Goal: Task Accomplishment & Management: Complete application form

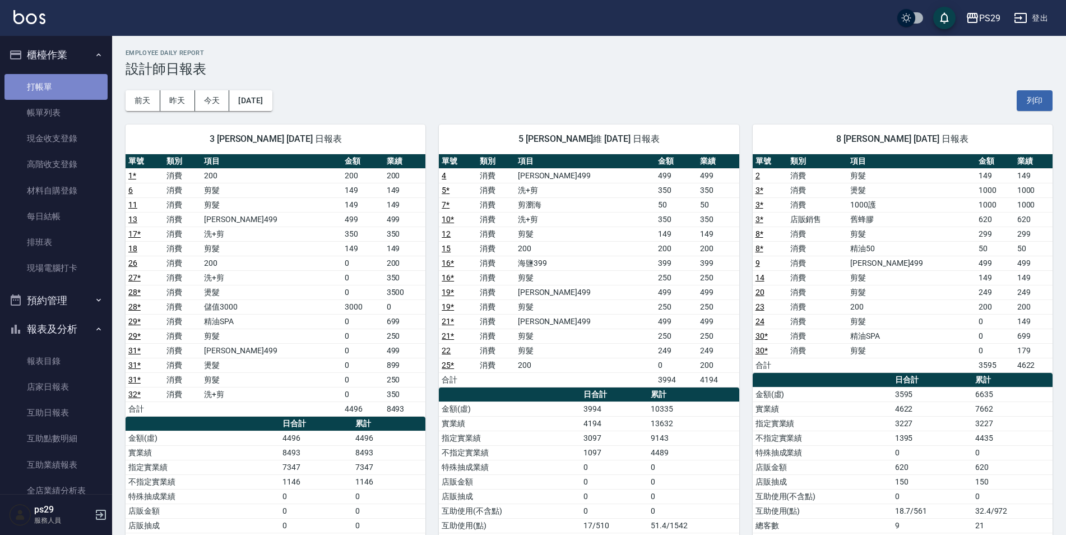
click at [60, 80] on link "打帳單" at bounding box center [55, 87] width 103 height 26
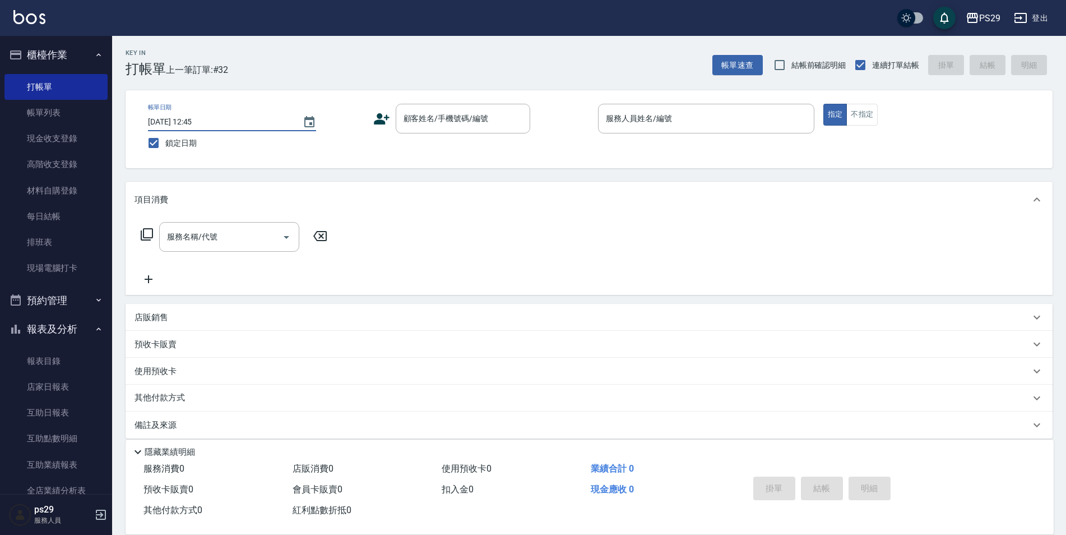
click at [262, 124] on input "[DATE] 12:45" at bounding box center [220, 122] width 144 height 18
click at [187, 123] on input "[DATE] 12:45" at bounding box center [220, 122] width 144 height 18
type input "[DATE] 12:45"
click at [869, 67] on input "連續打單結帳" at bounding box center [861, 65] width 24 height 24
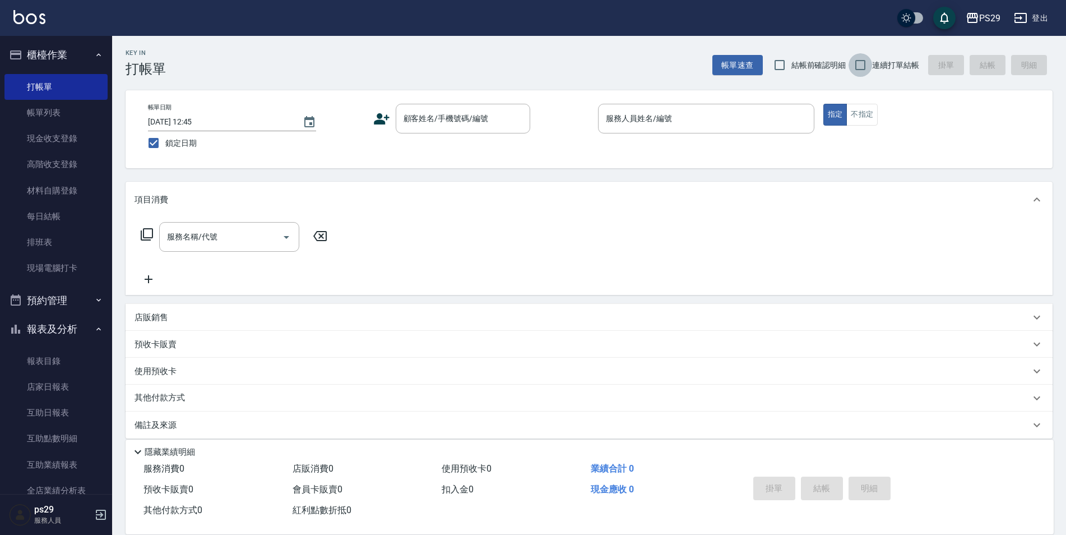
checkbox input "true"
click at [160, 141] on input "鎖定日期" at bounding box center [154, 143] width 24 height 24
checkbox input "false"
type input "[DATE] 18:44"
click at [147, 139] on input "鎖定日期" at bounding box center [154, 143] width 24 height 24
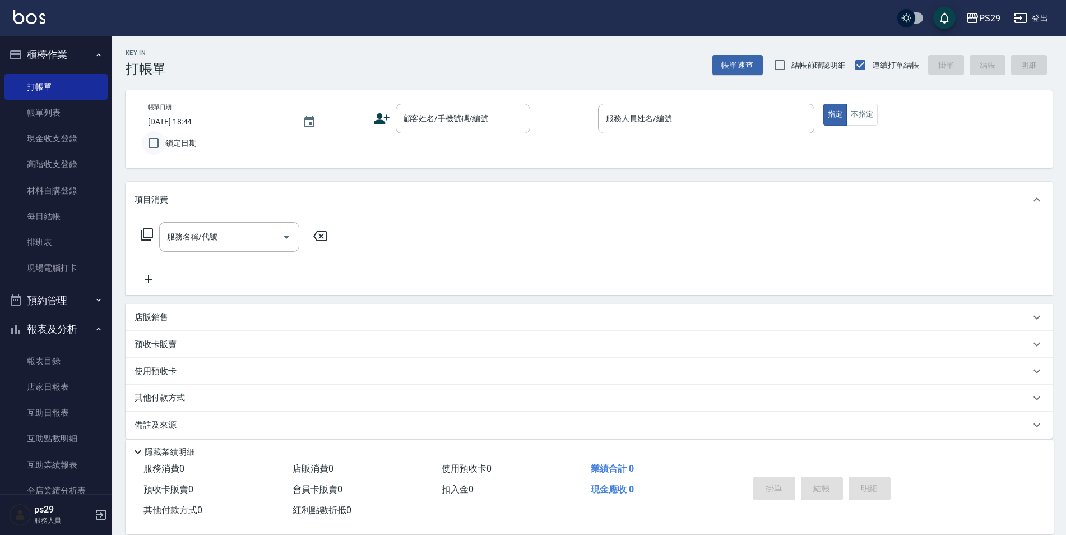
click at [152, 142] on input "鎖定日期" at bounding box center [154, 143] width 24 height 24
checkbox input "true"
click at [445, 110] on input "顧客姓名/手機號碼/編號" at bounding box center [455, 119] width 108 height 20
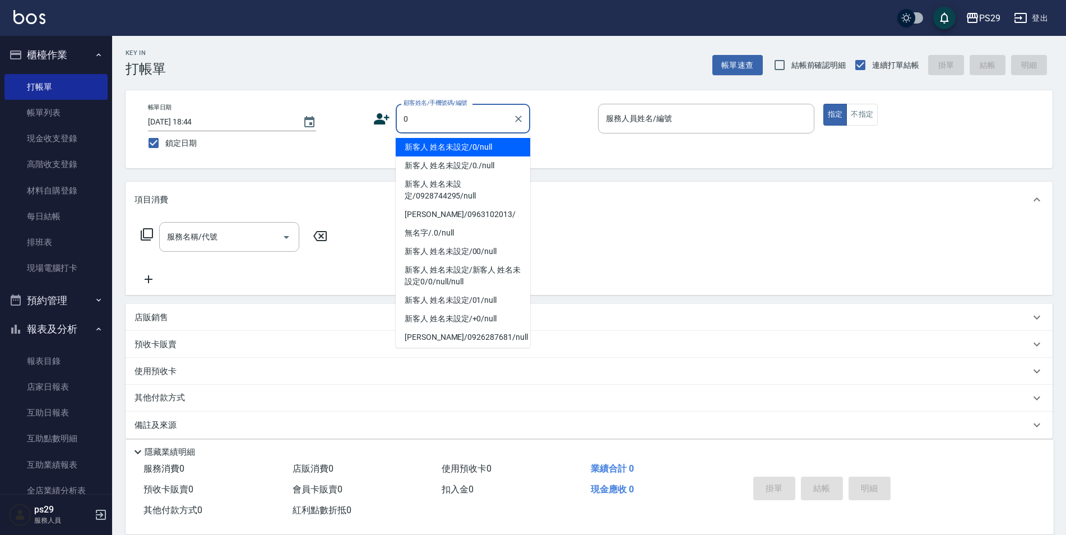
type input "新客人 姓名未設定/0/null"
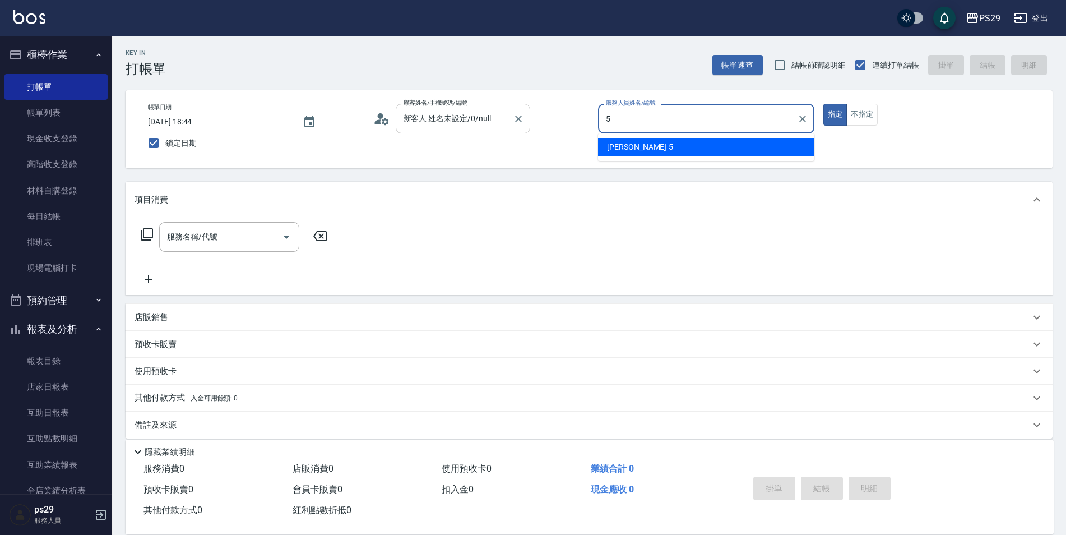
type input "[PERSON_NAME]維-5"
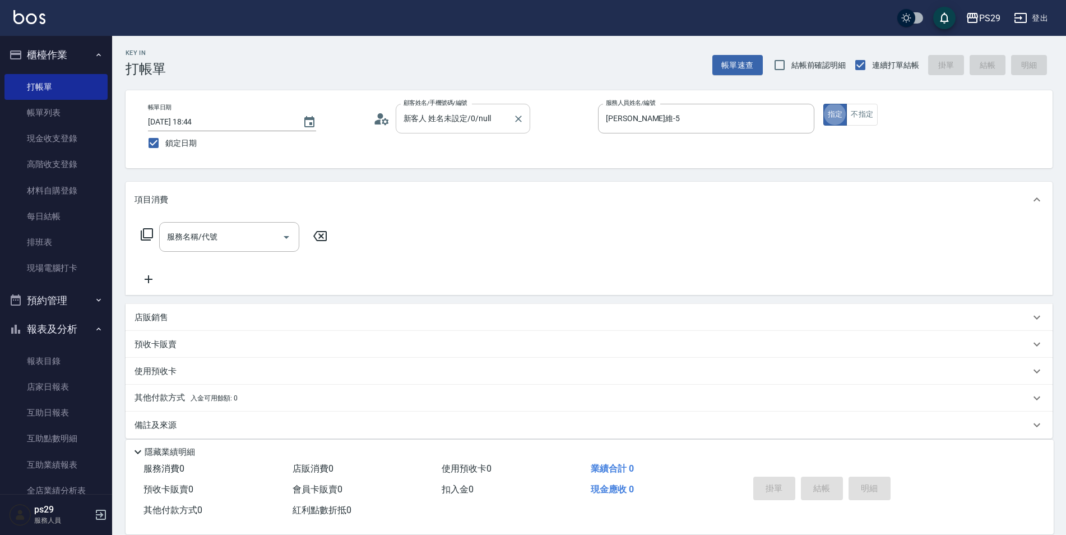
type button "true"
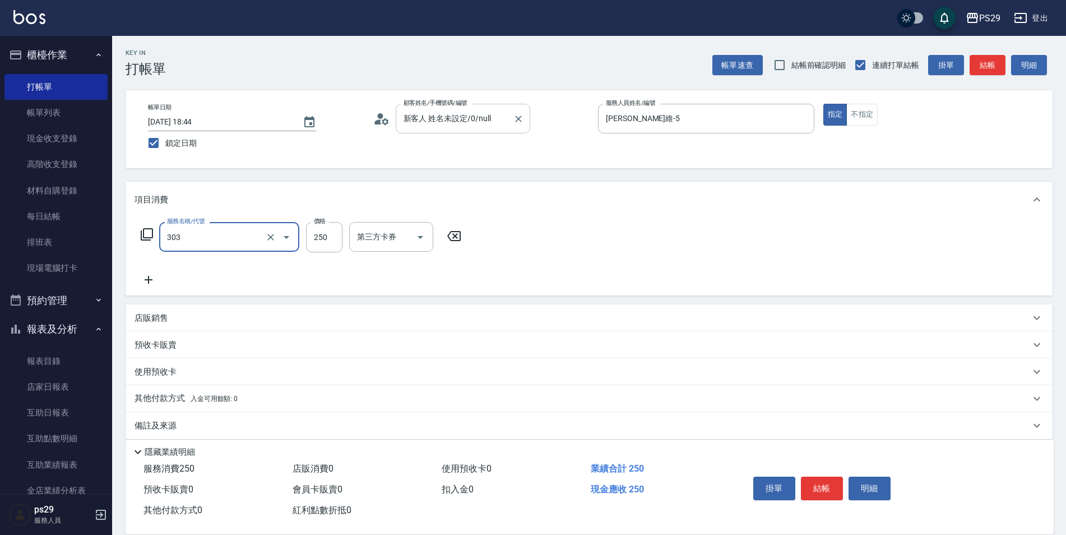
type input "剪髮(303)"
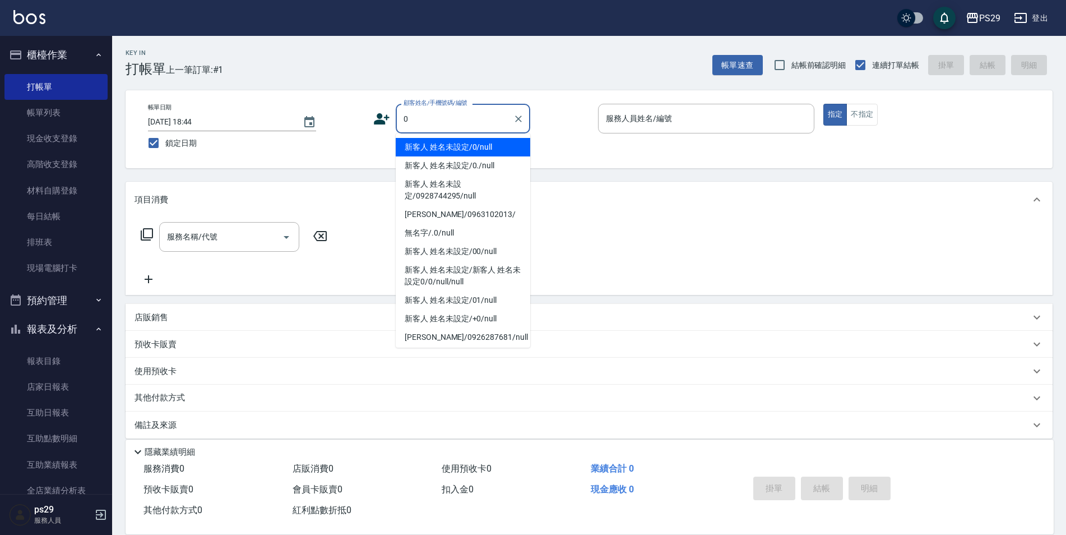
type input "新客人 姓名未設定/0/null"
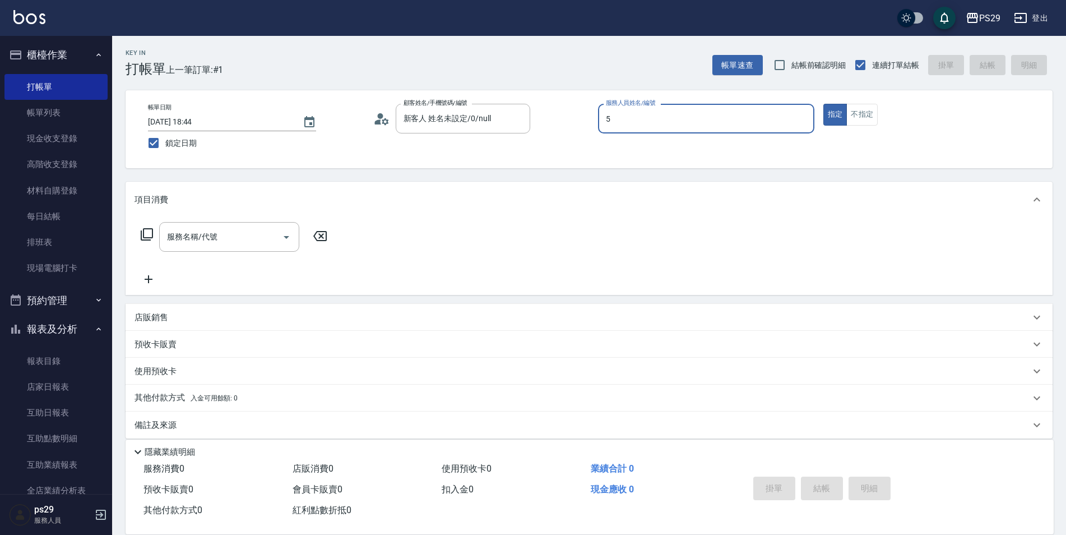
type input "[PERSON_NAME]維-5"
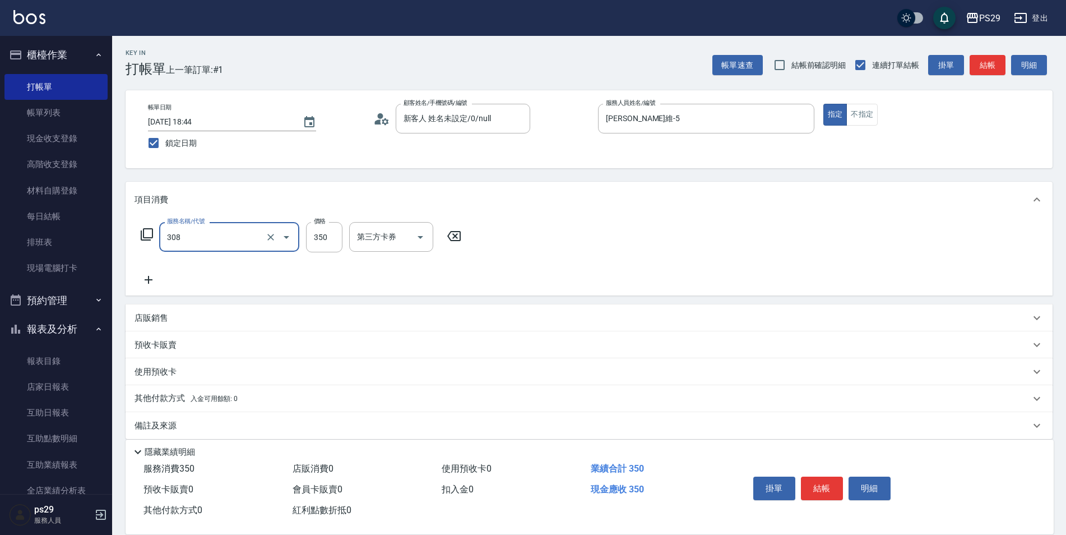
type input "洗+剪(308)"
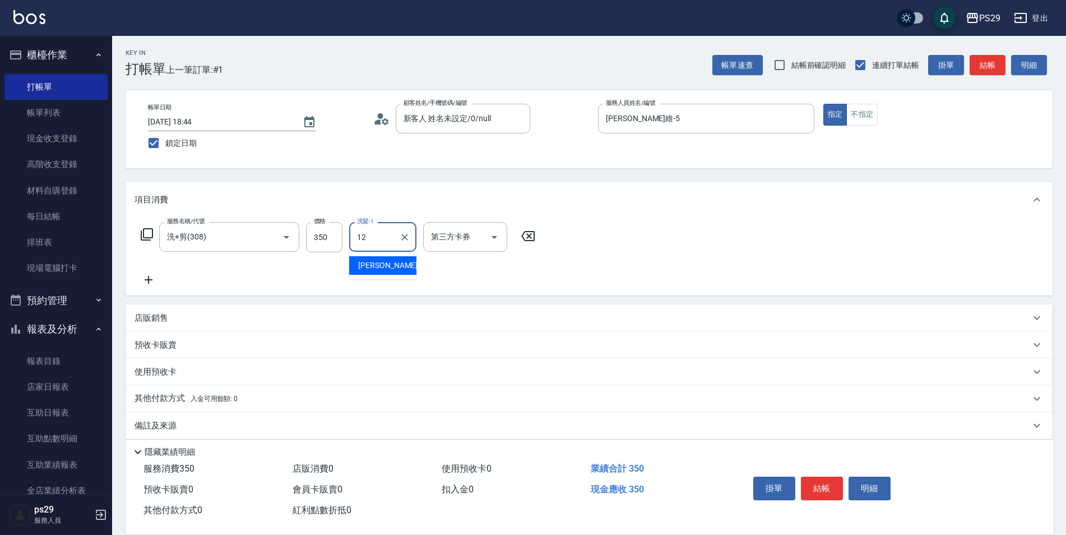
type input "[PERSON_NAME]-12"
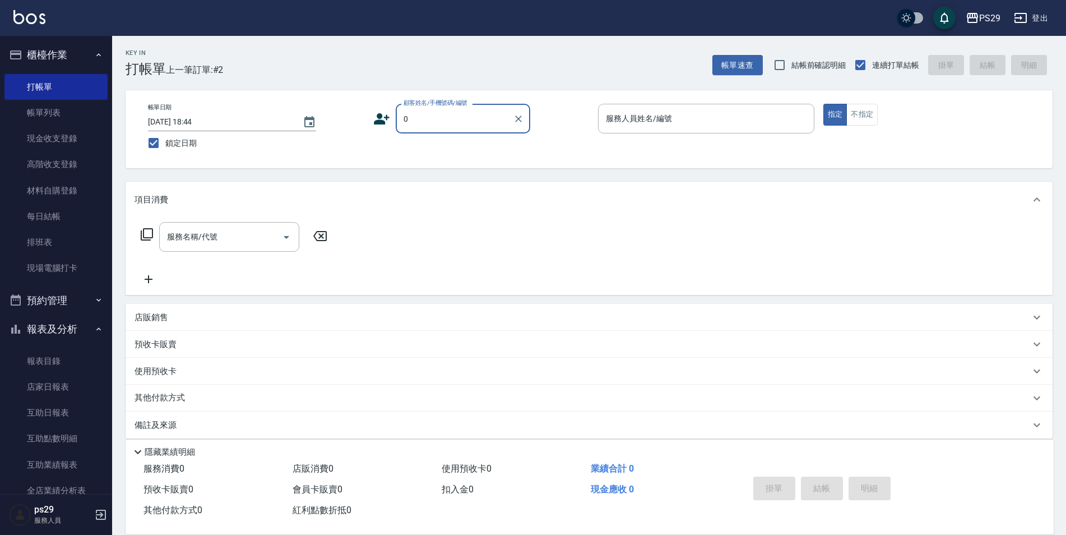
type input "0"
type input "3"
type input "新客人 姓名未設定/0/null"
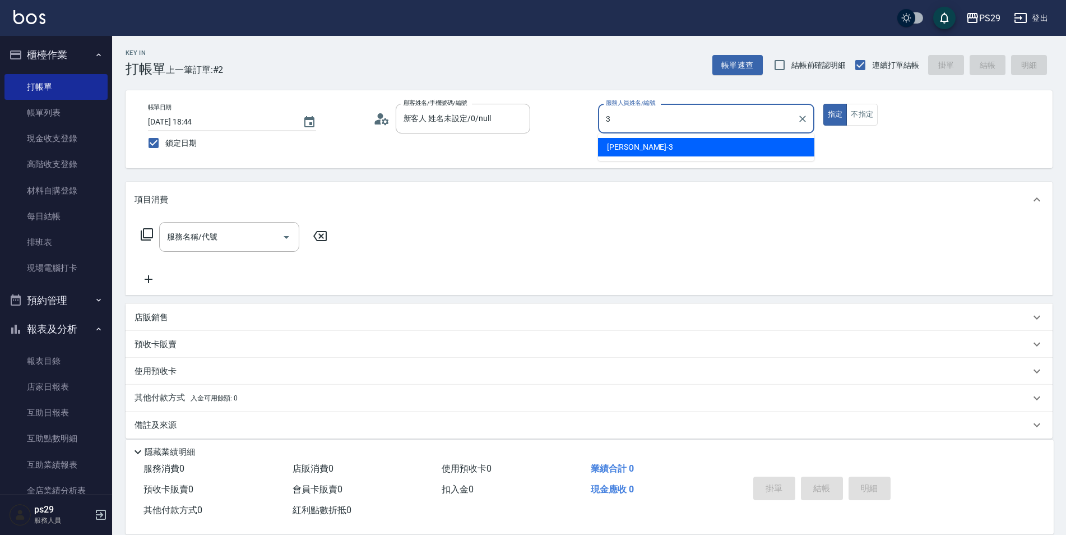
type input "[PERSON_NAME]-3"
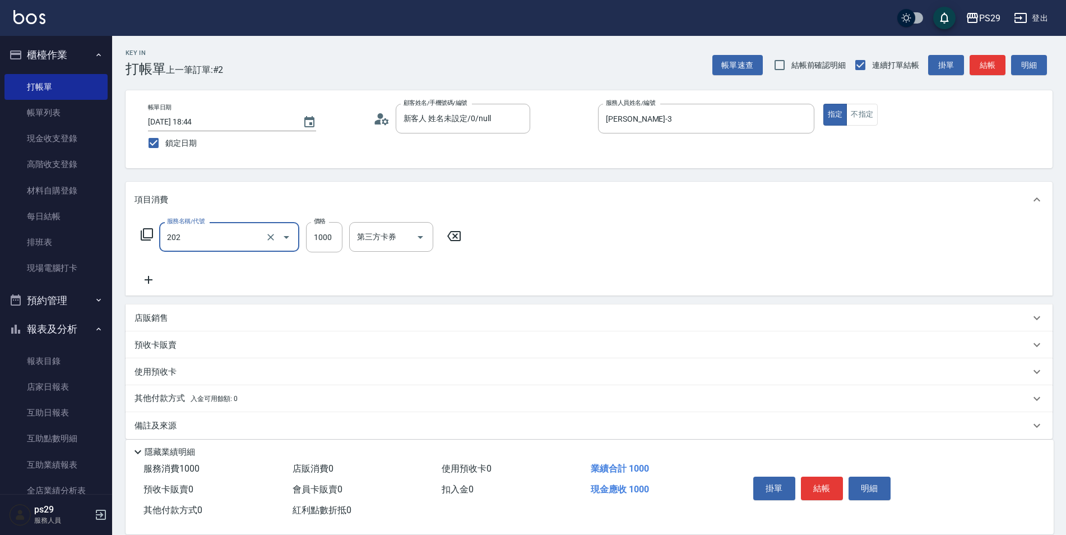
type input "燙髮(202)"
type input "2000"
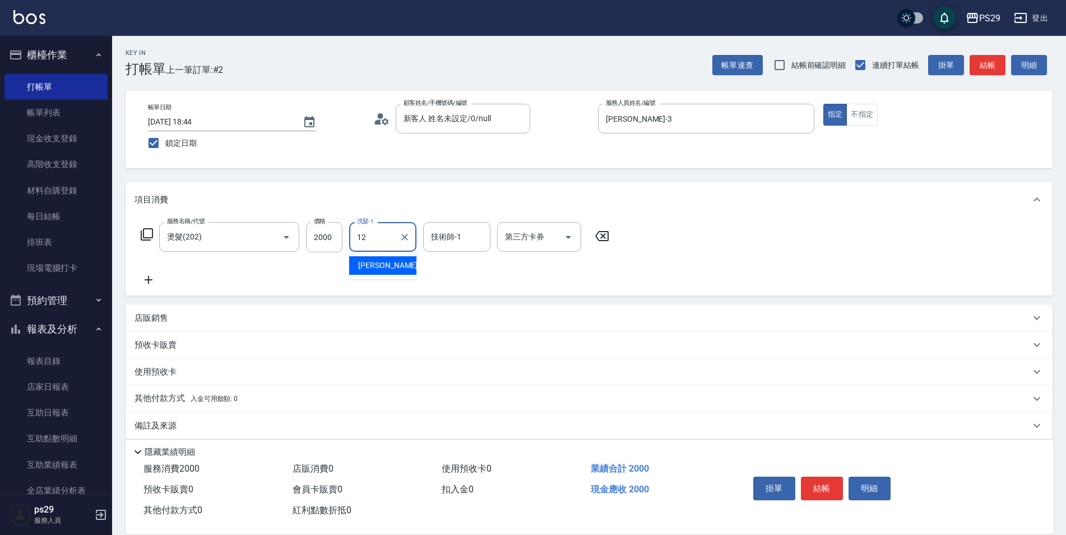
type input "[PERSON_NAME]-12"
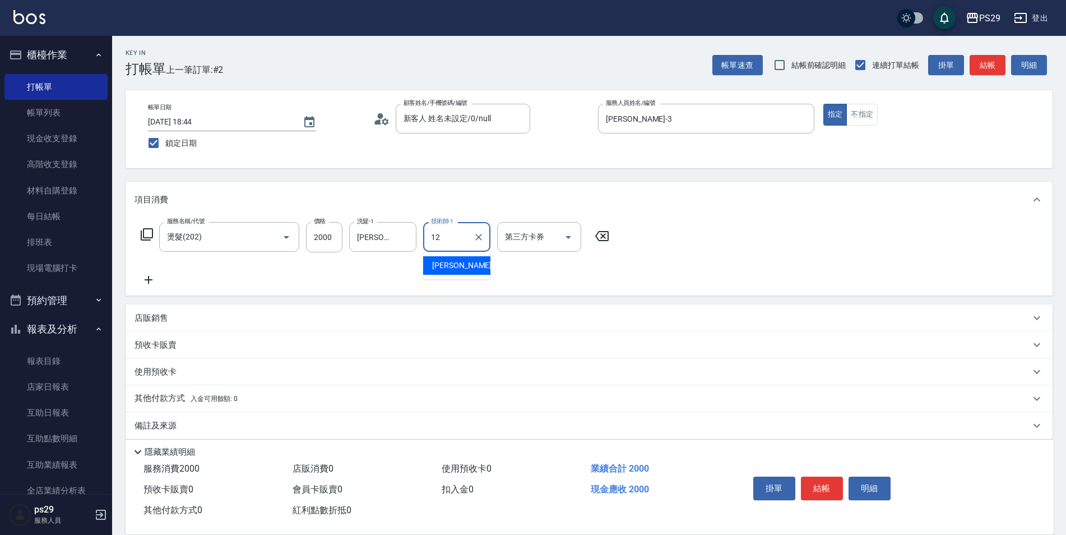
type input "[PERSON_NAME]-12"
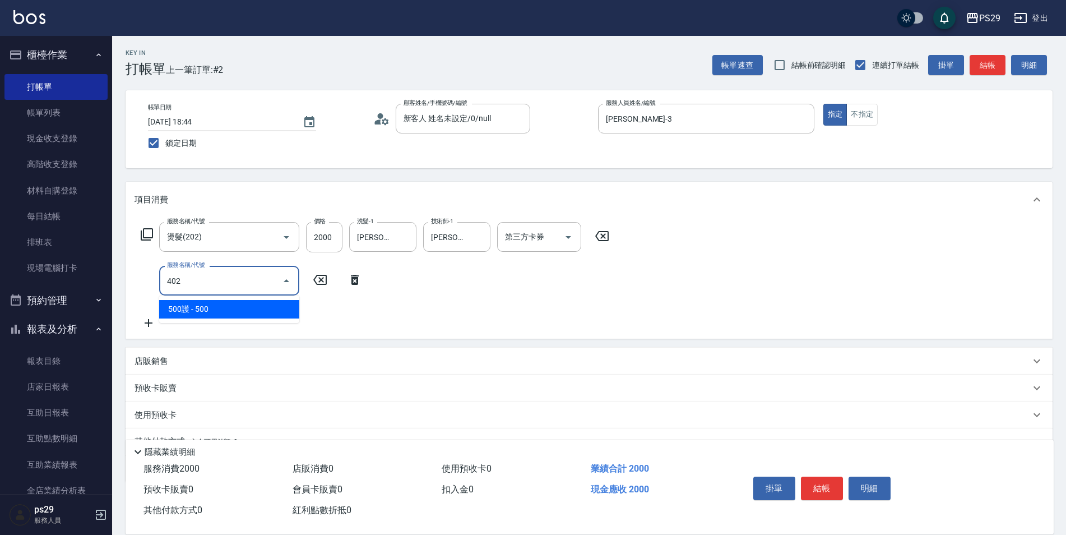
type input "500護(402)"
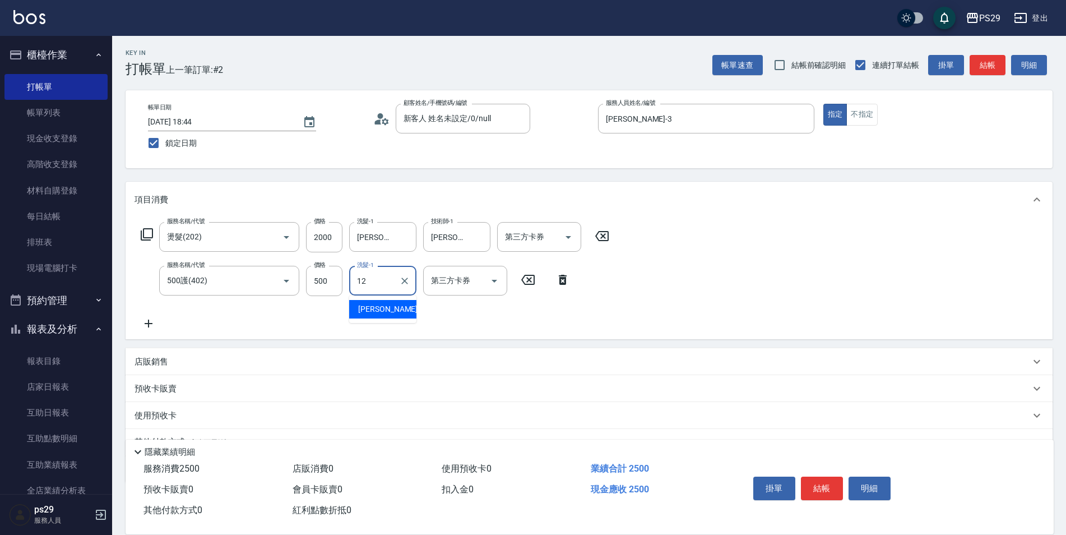
type input "[PERSON_NAME]-12"
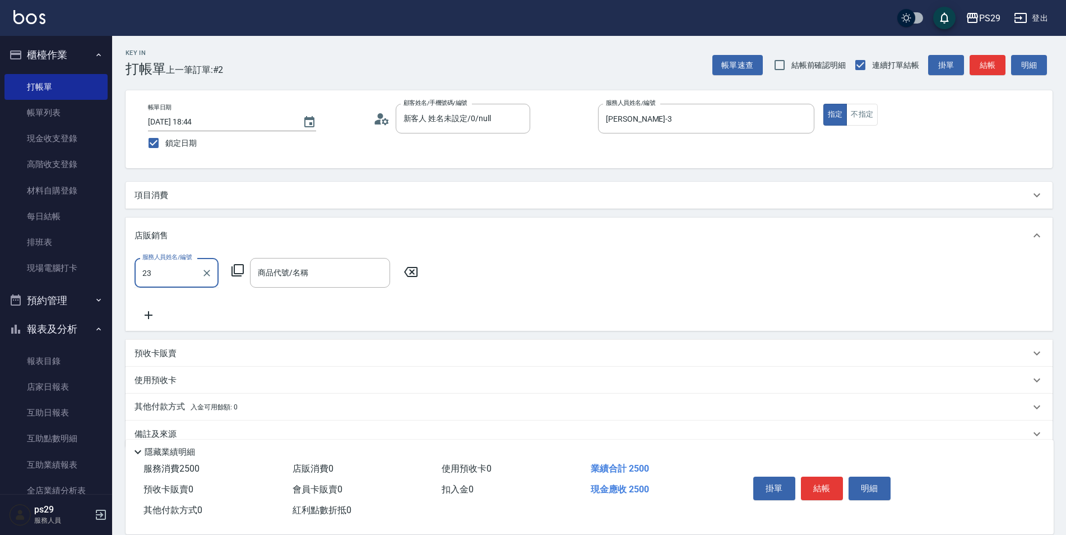
type input "[PERSON_NAME]-23"
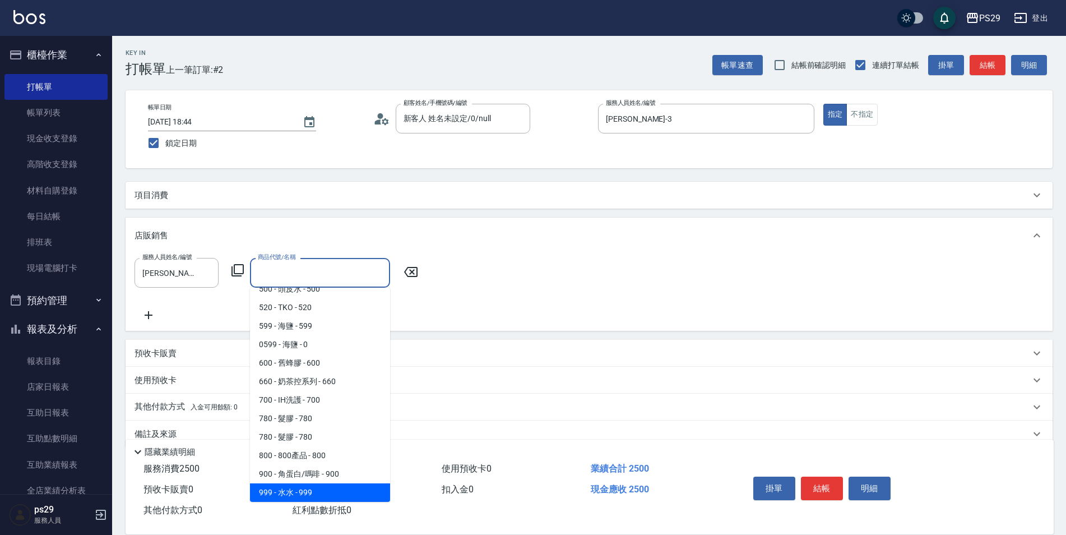
scroll to position [105, 0]
type input "頭皮香水"
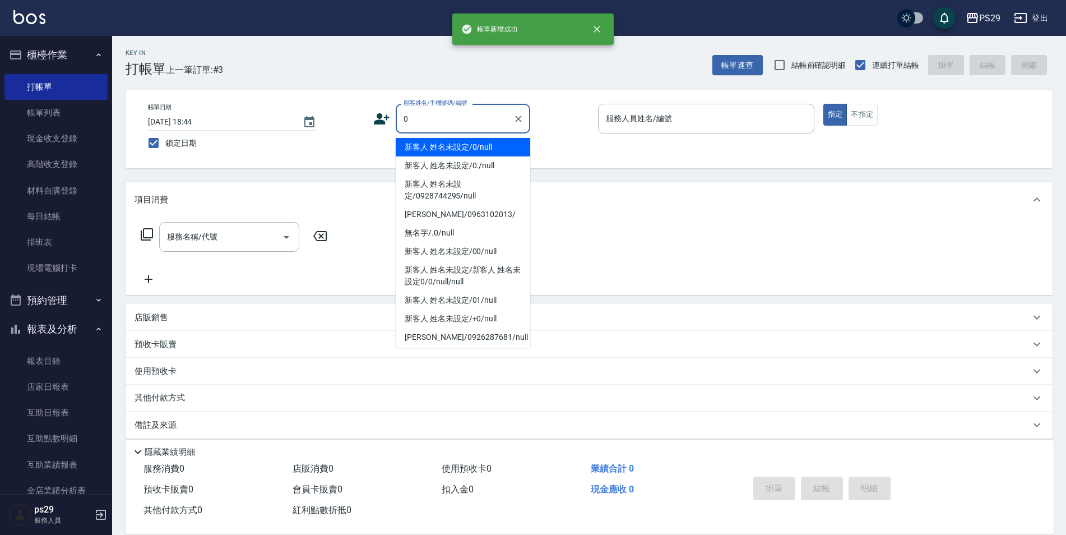
type input "新客人 姓名未設定/0/null"
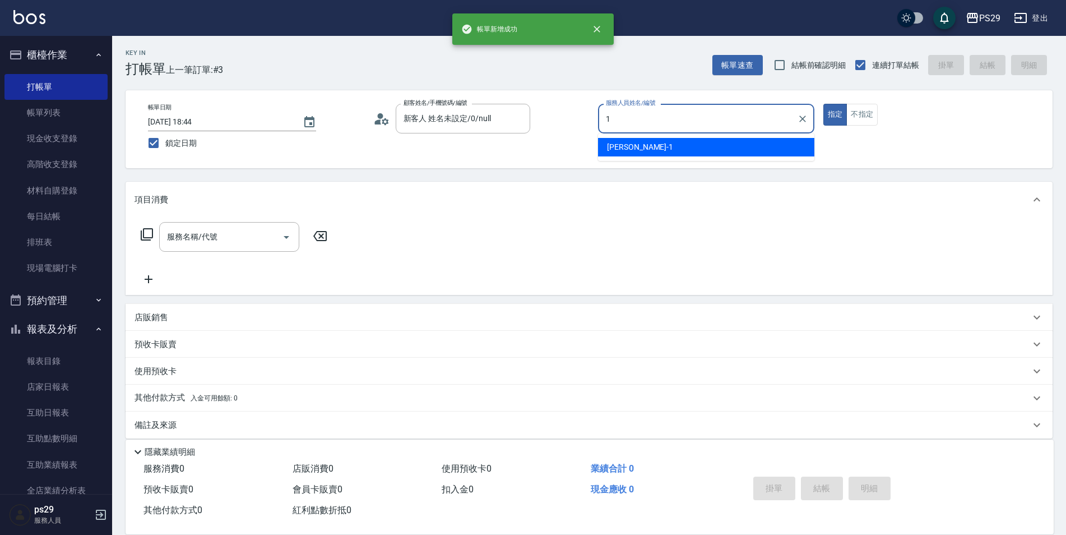
type input "[PERSON_NAME]-1"
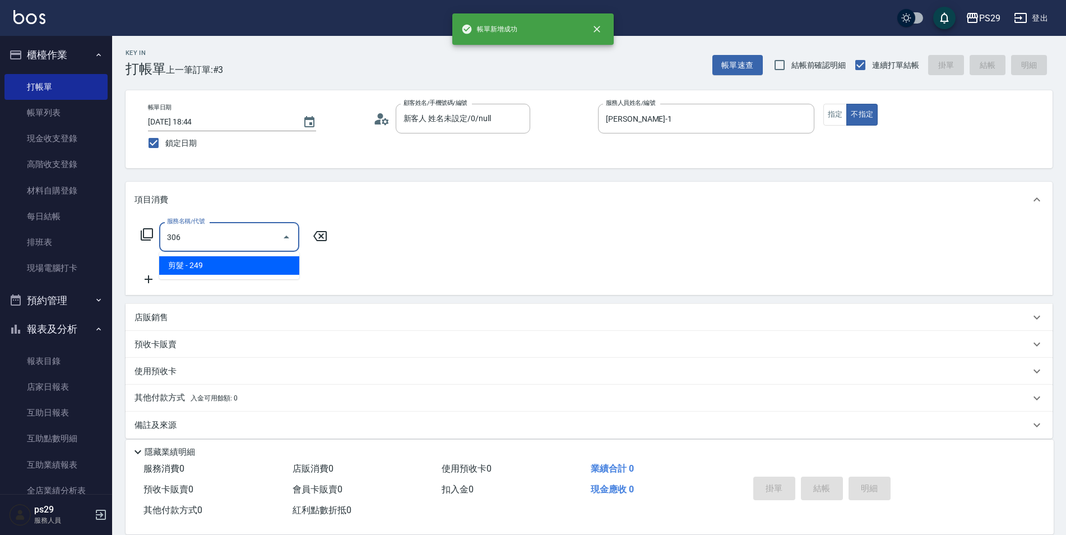
type input "剪髮(306)"
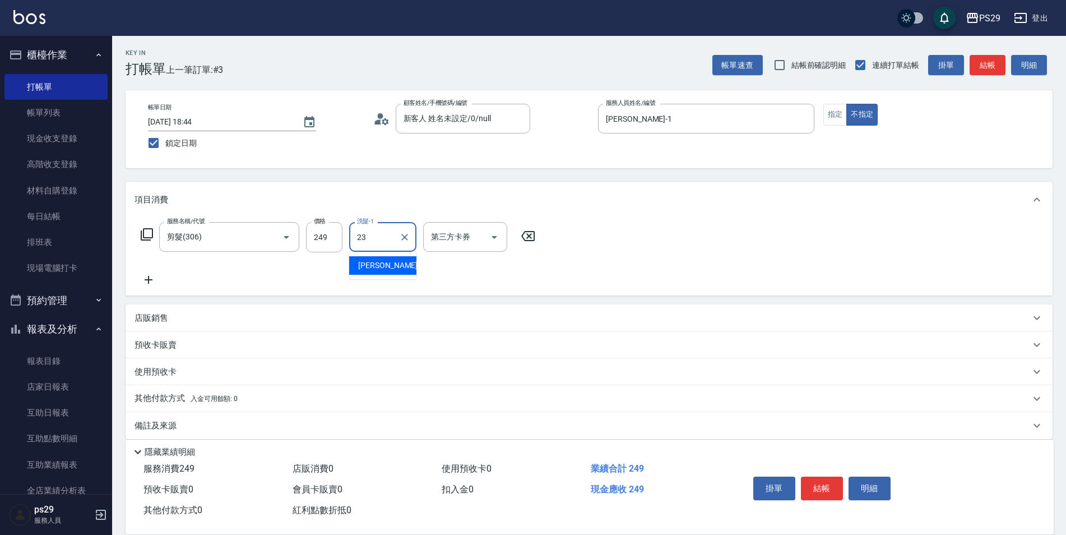
type input "[PERSON_NAME]-23"
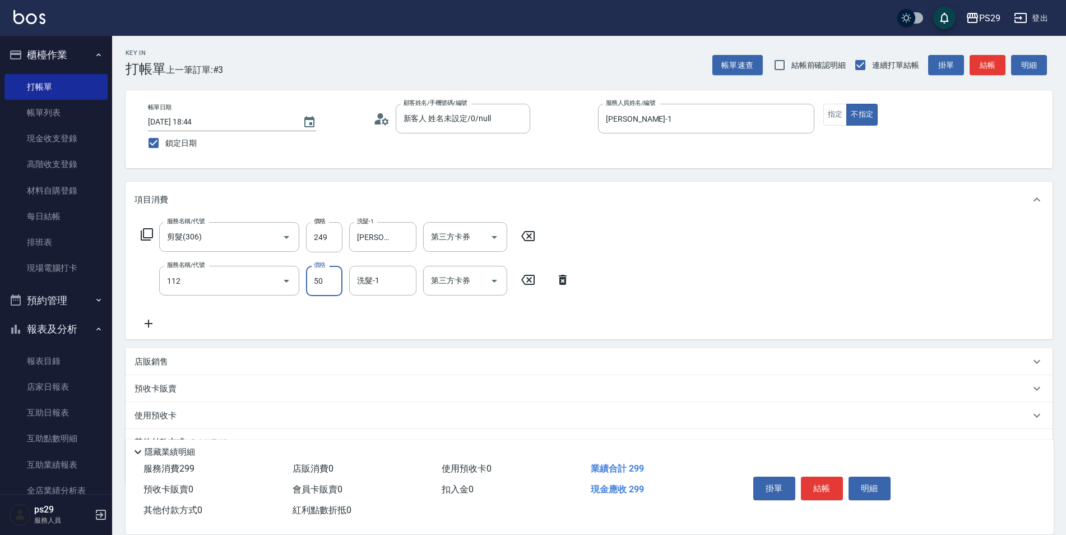
type input "精油50(112)"
type input "[PERSON_NAME]-23"
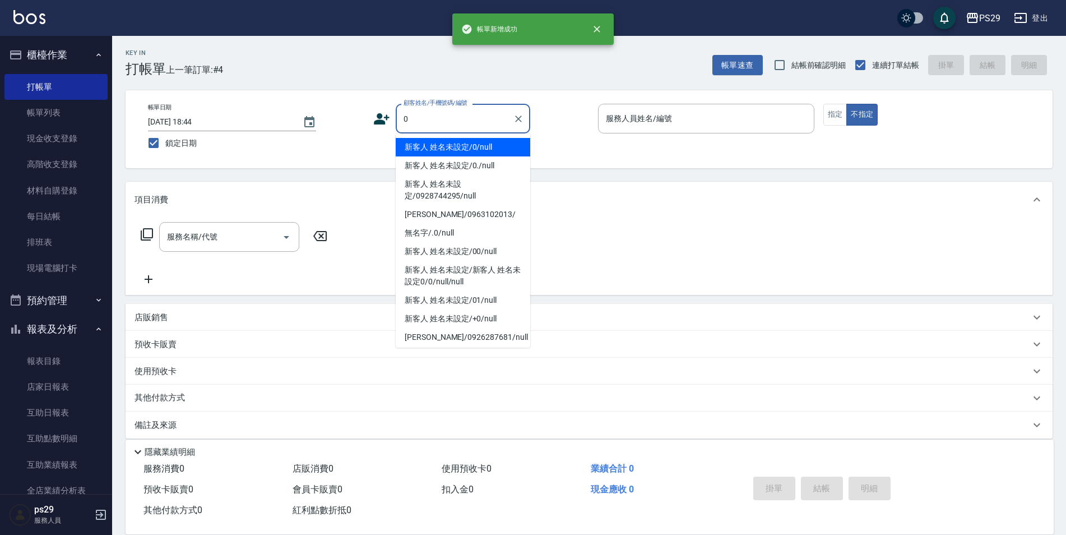
type input "新客人 姓名未設定/0/null"
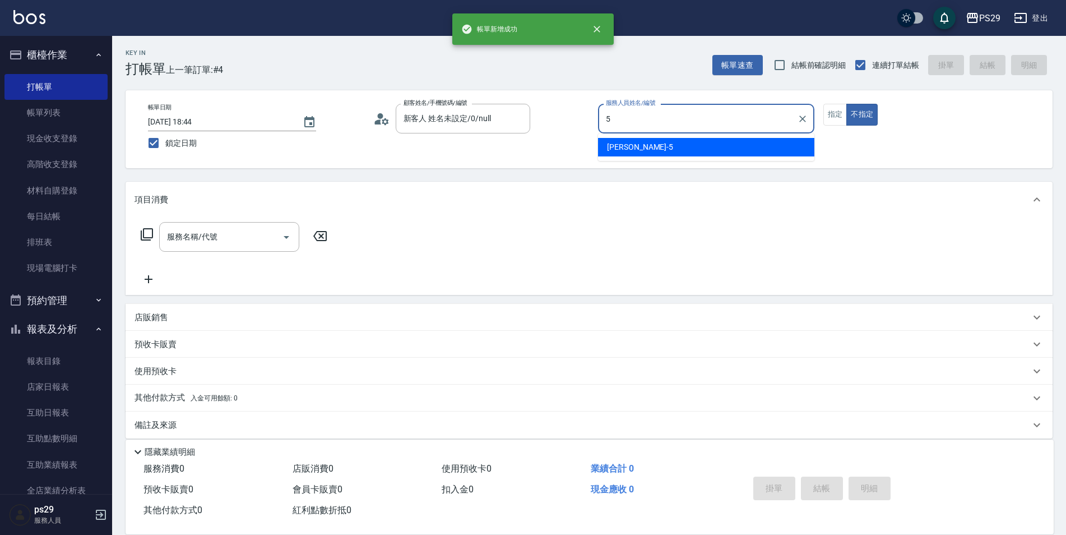
type input "[PERSON_NAME]維-5"
type button "false"
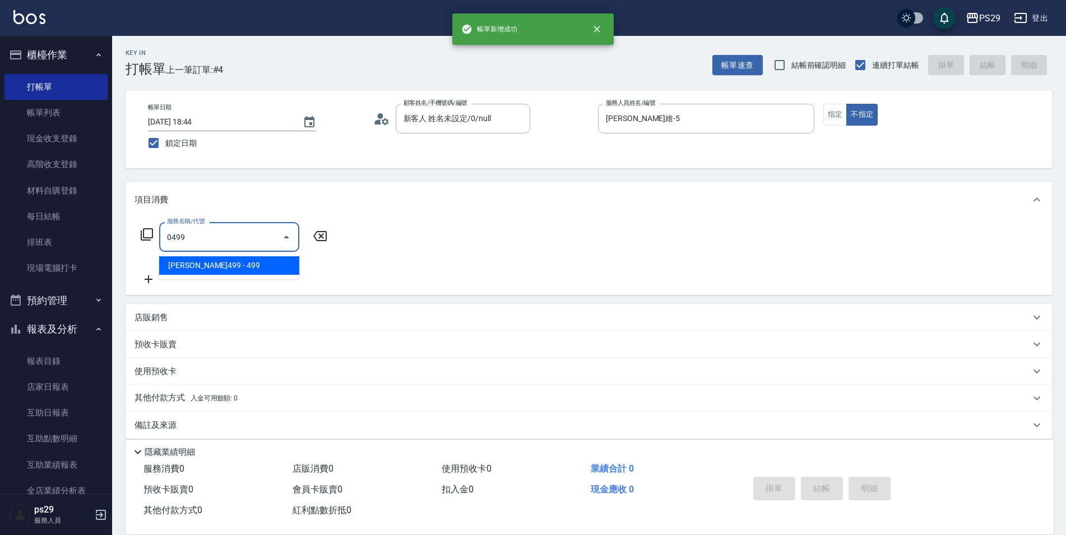
type input "[PERSON_NAME]499(0499)"
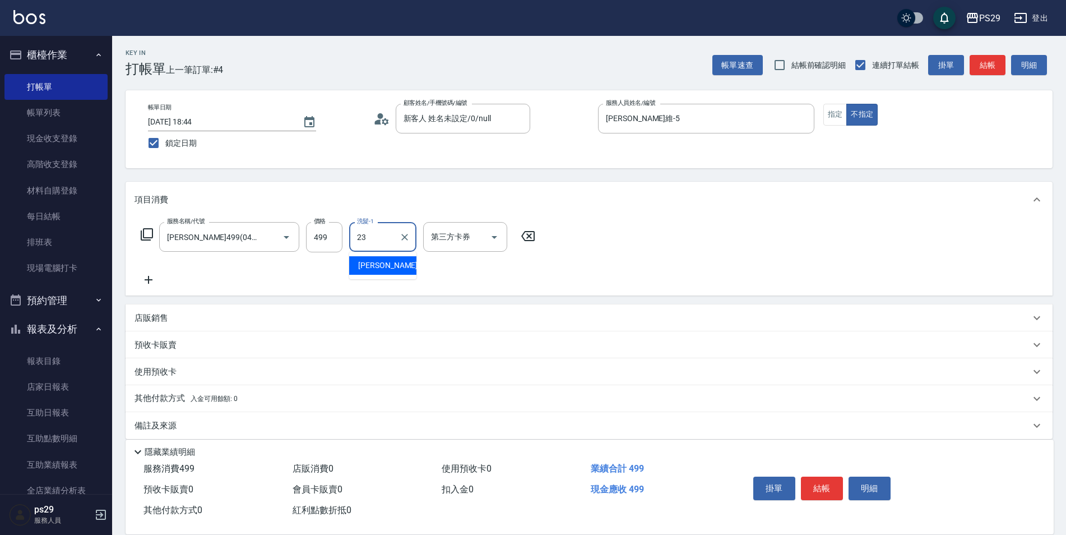
type input "[PERSON_NAME]-23"
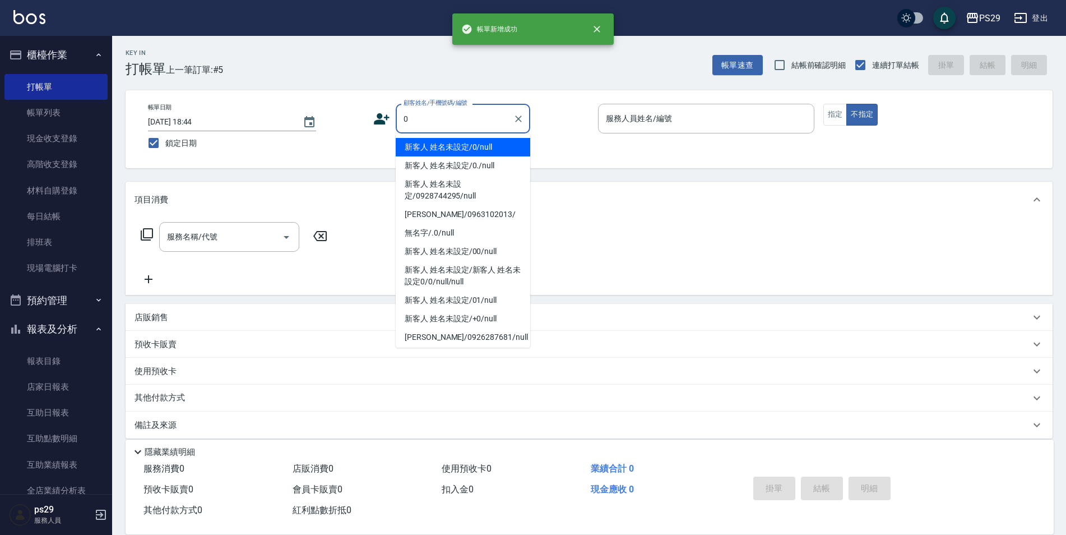
type input "新客人 姓名未設定/0/null"
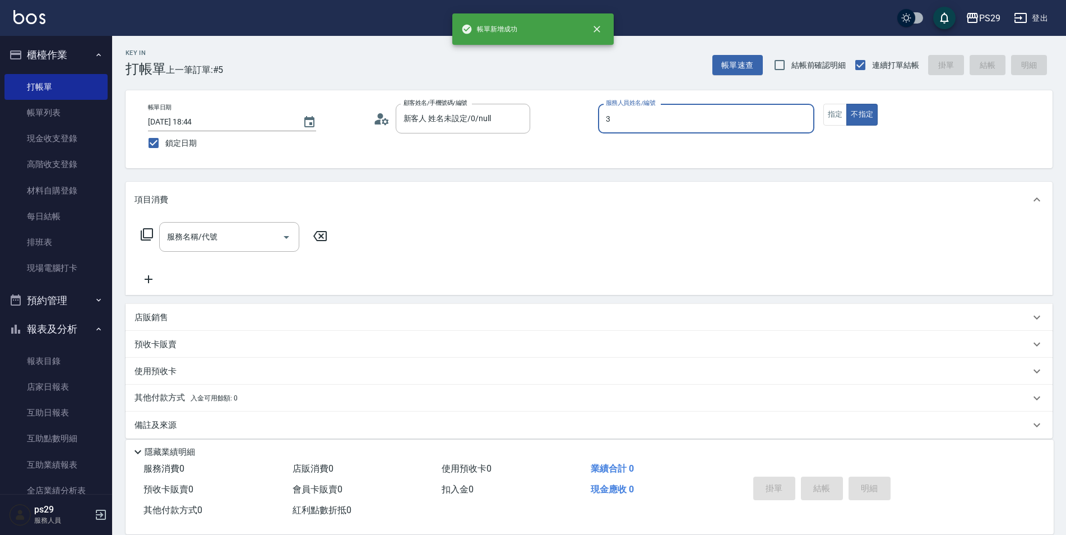
type input "[PERSON_NAME]-3"
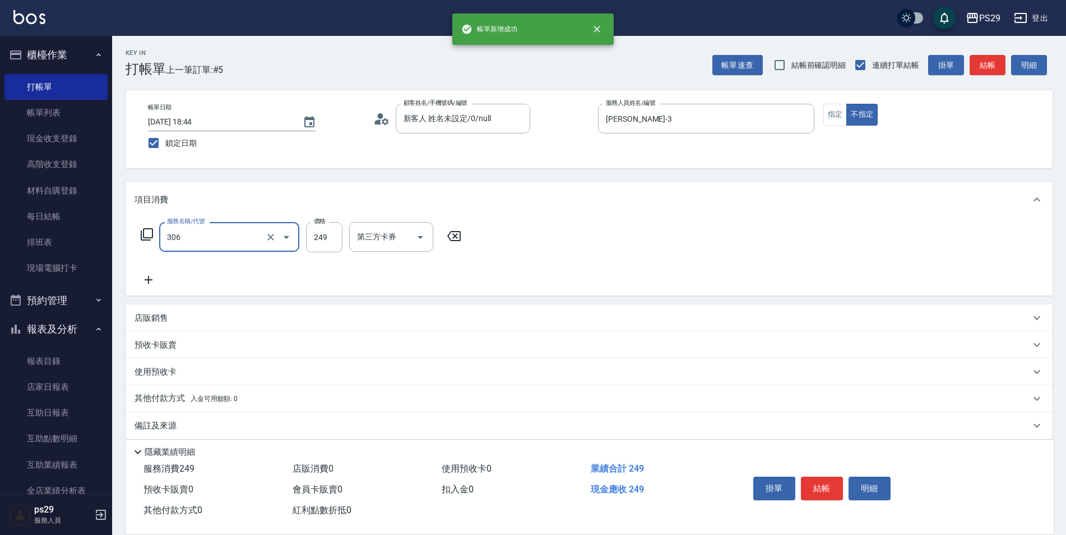
type input "剪髮(306)"
type input "[PERSON_NAME]-23"
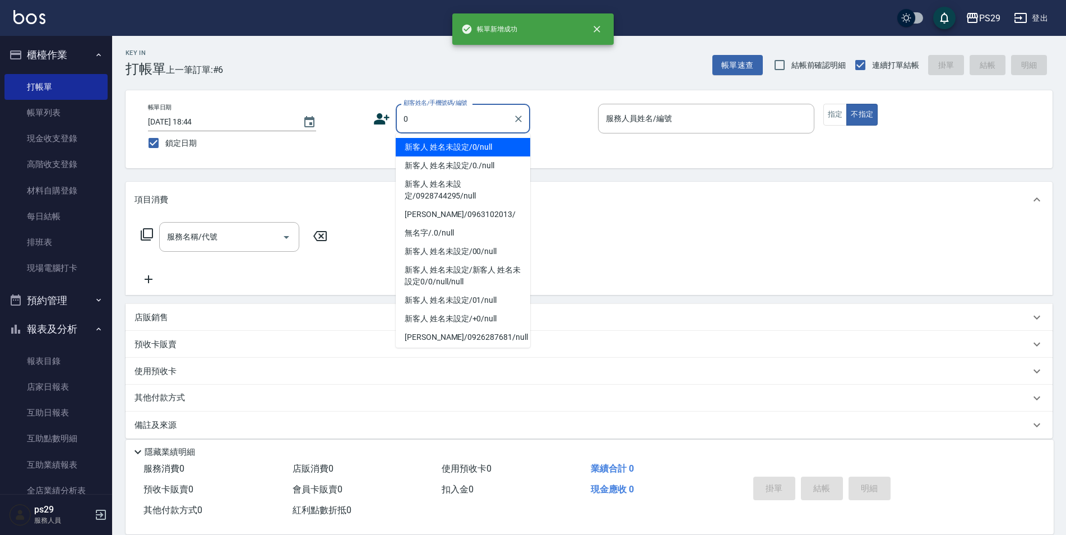
type input "新客人 姓名未設定/0/null"
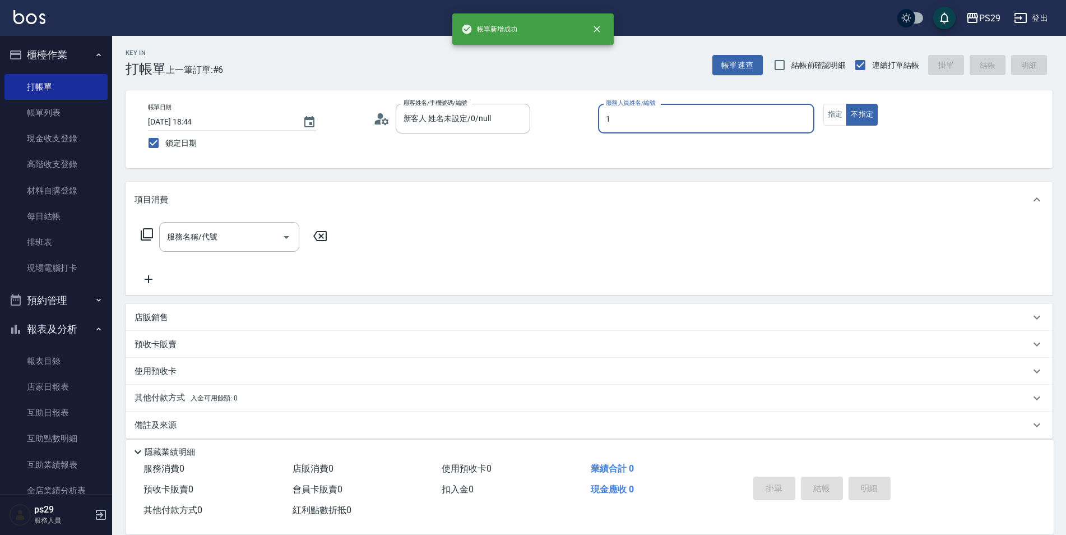
type input "[PERSON_NAME]-1"
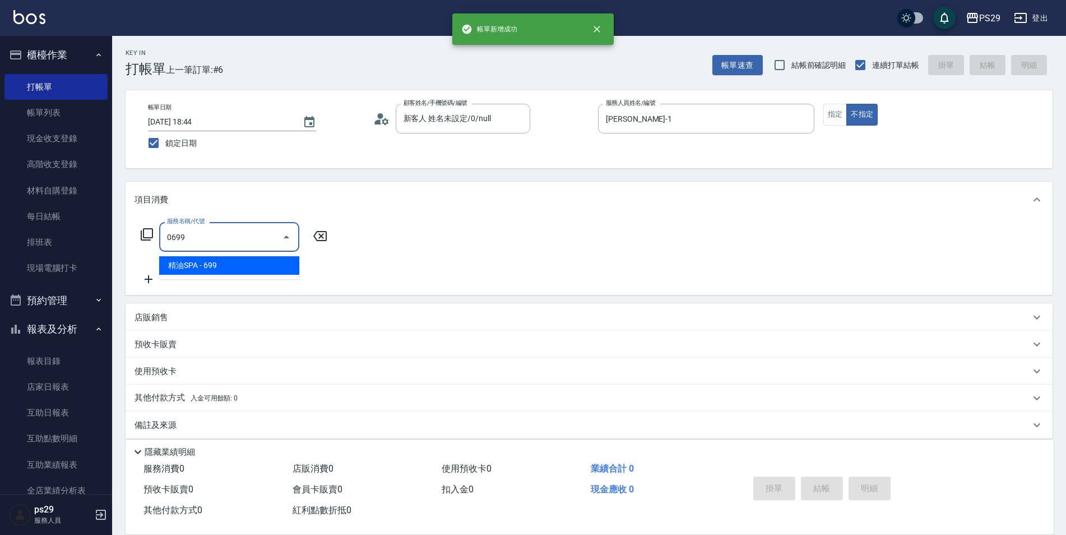
type input "精油SPA(0699)"
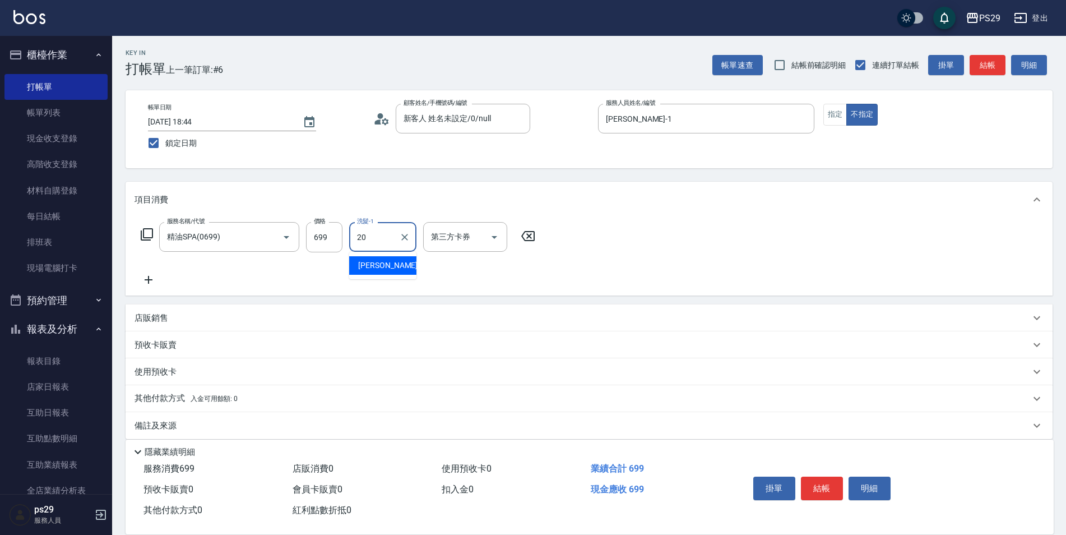
type input "[PERSON_NAME]-20"
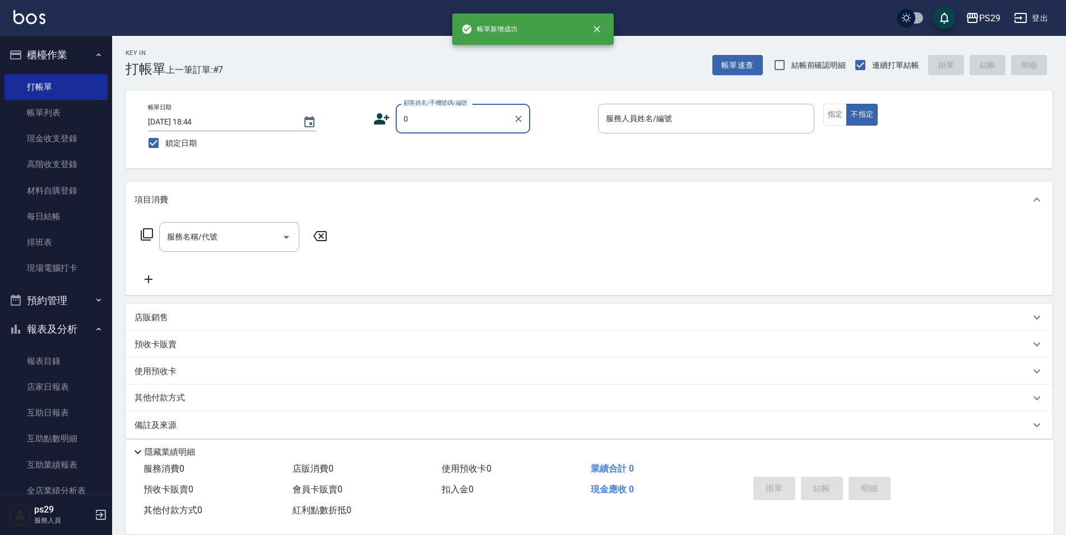
type input "新客人 姓名未設定/0/null"
type input "[PERSON_NAME]維-5"
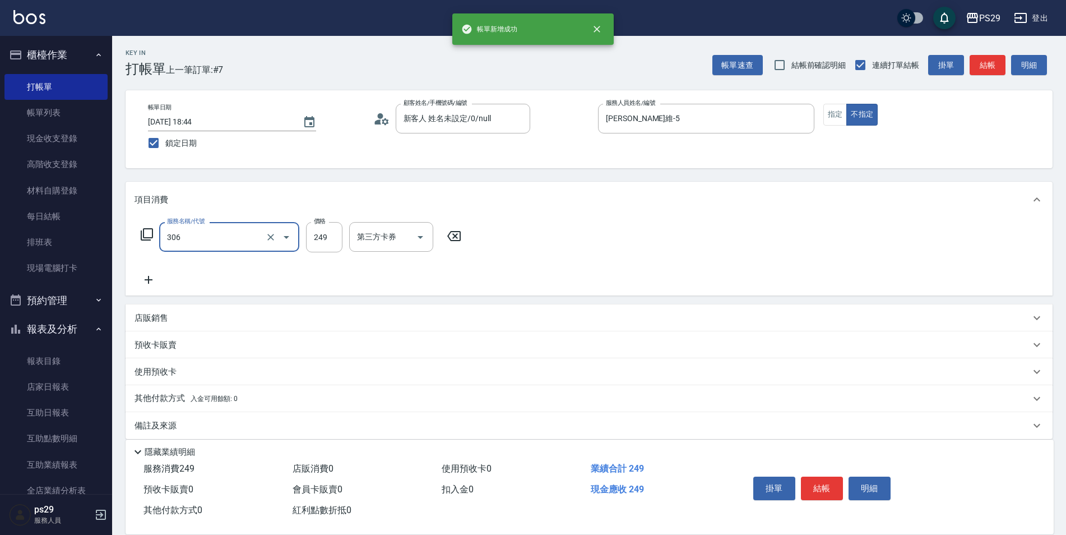
type input "剪髮(306)"
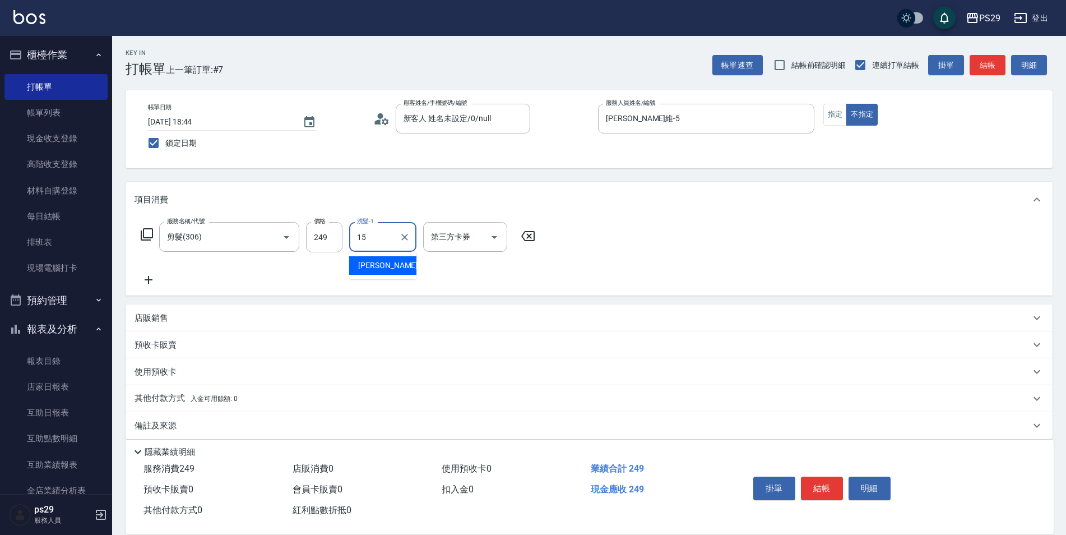
type input "[PERSON_NAME]-15"
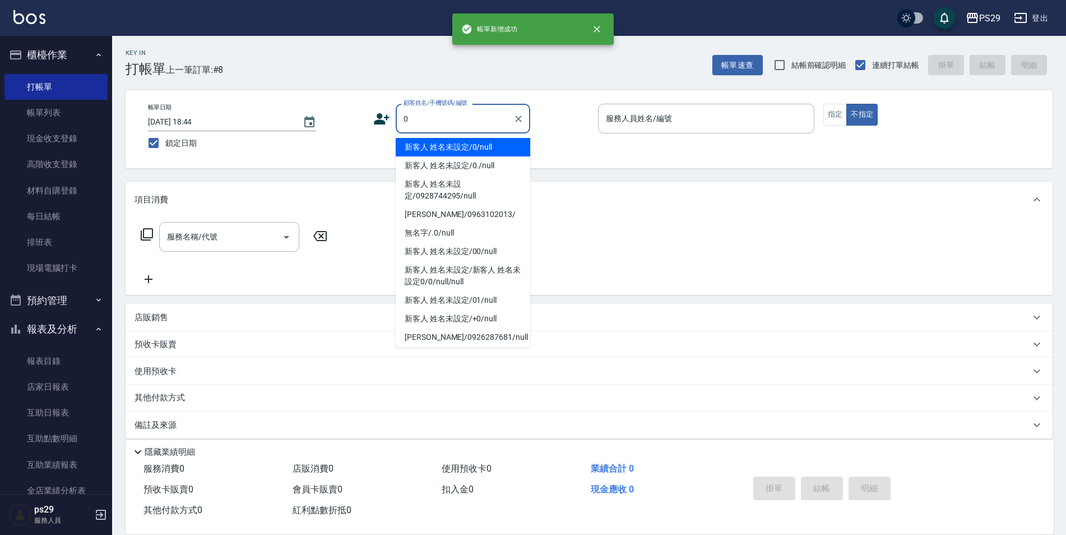
type input "新客人 姓名未設定/0/null"
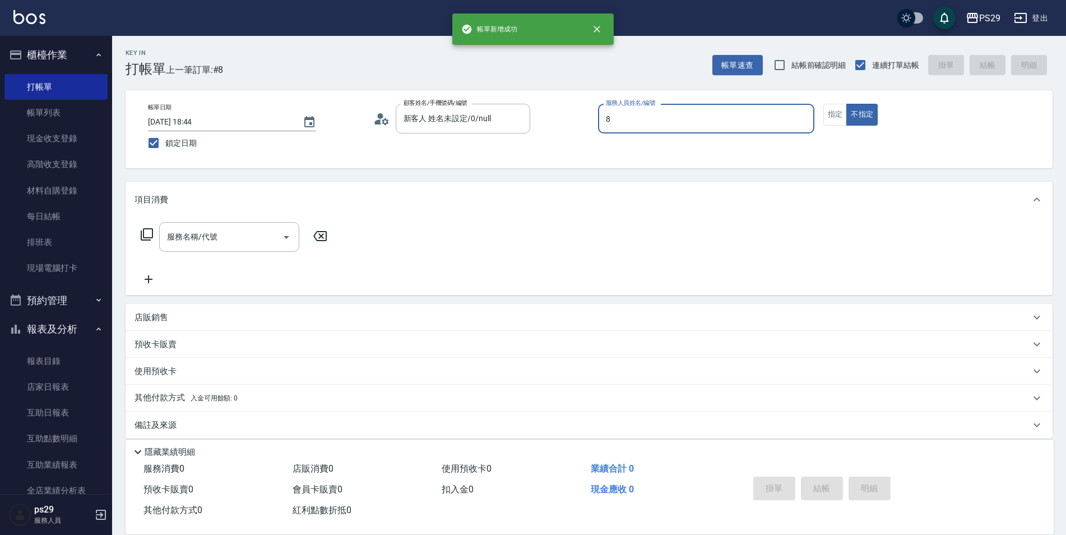
type input "[PERSON_NAME]-8"
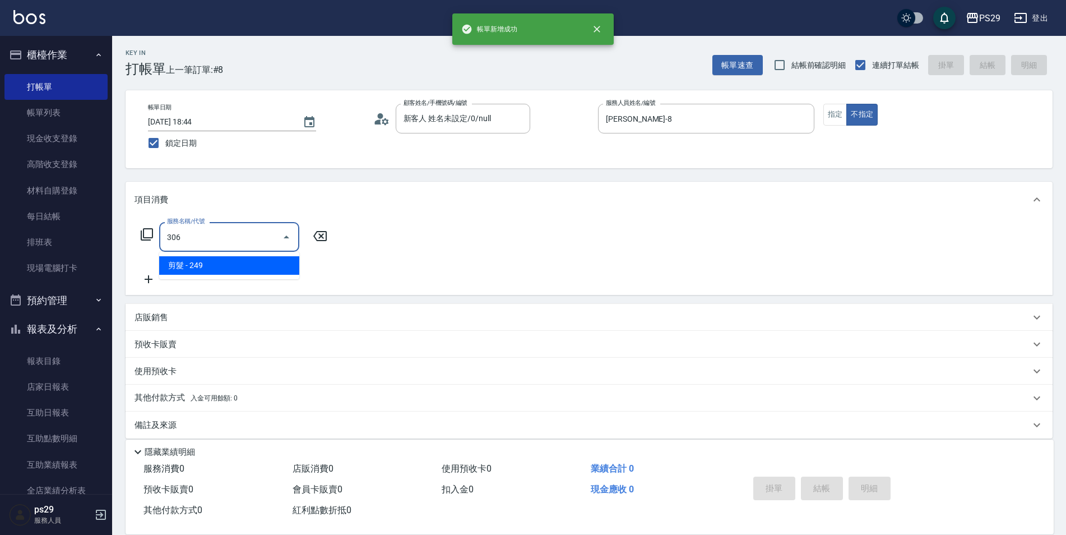
type input "剪髮(306)"
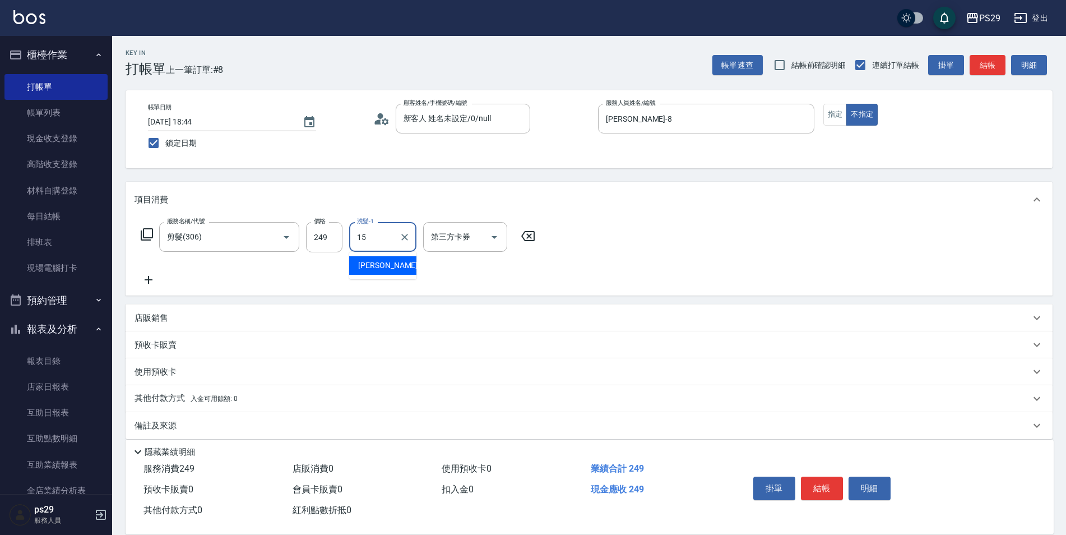
type input "[PERSON_NAME]-15"
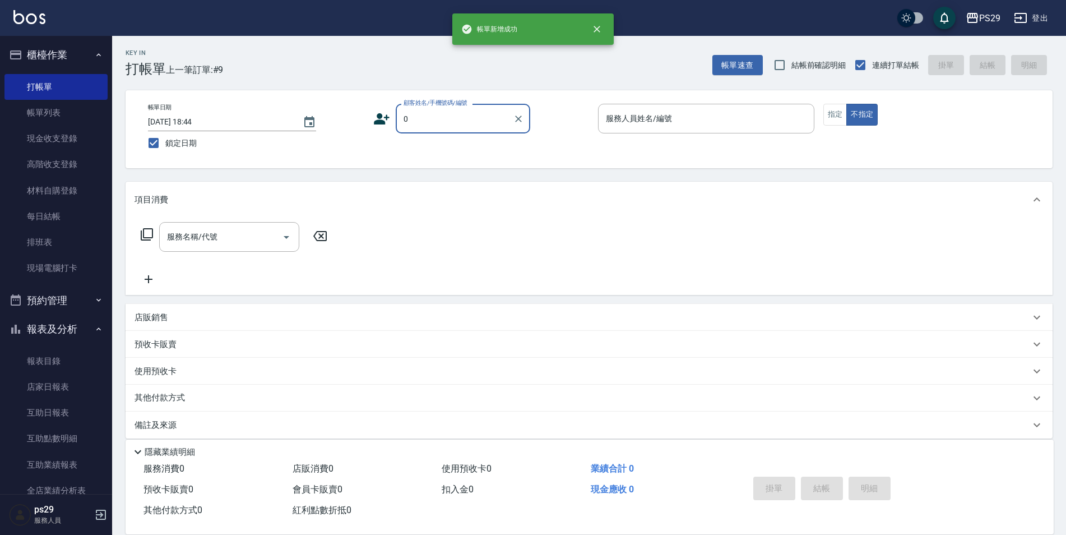
type input "新客人 姓名未設定/0/null"
type input "[PERSON_NAME]維-5"
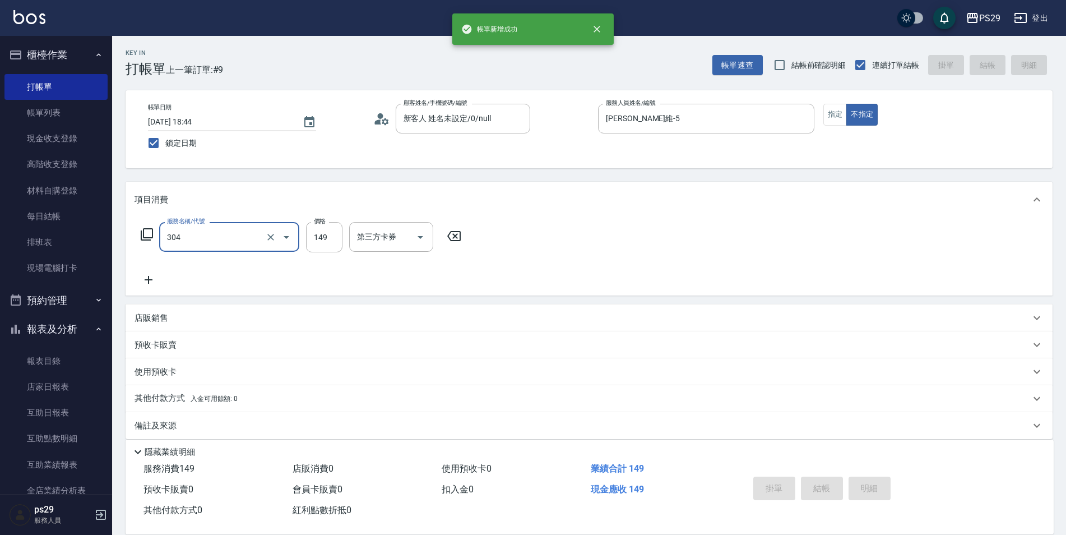
type input "304"
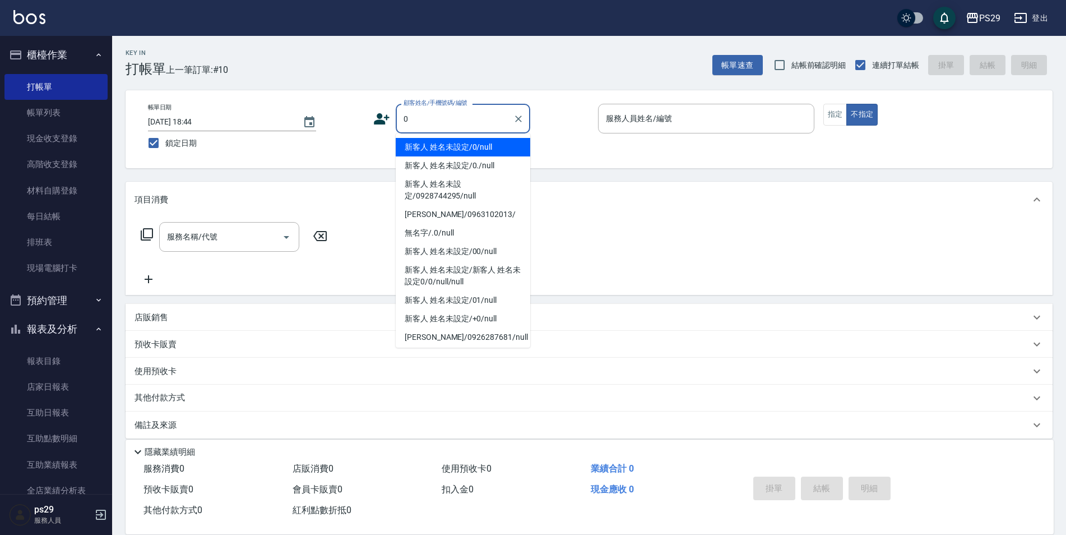
type input "新客人 姓名未設定/0/null"
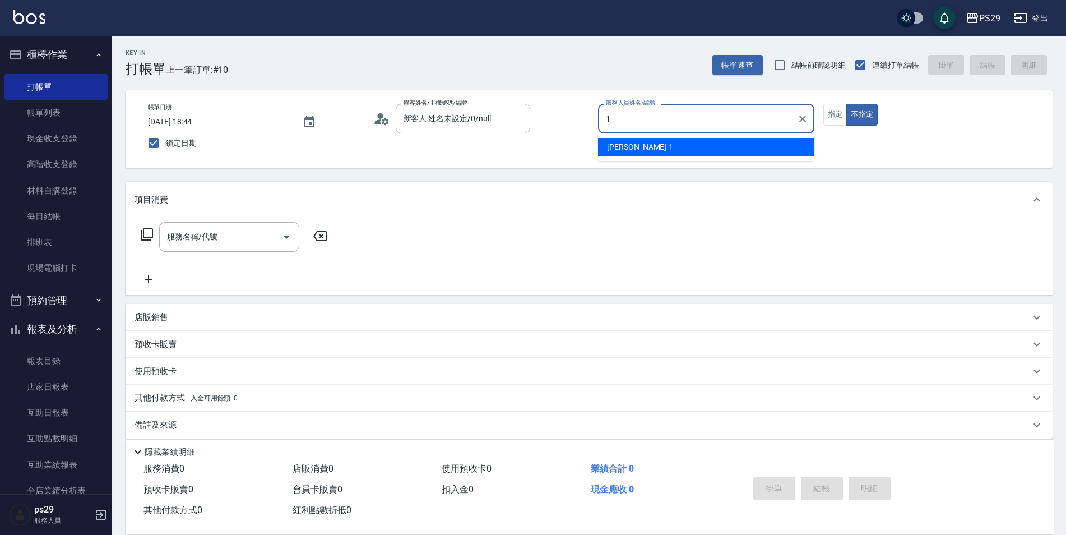
type input "[PERSON_NAME]-1"
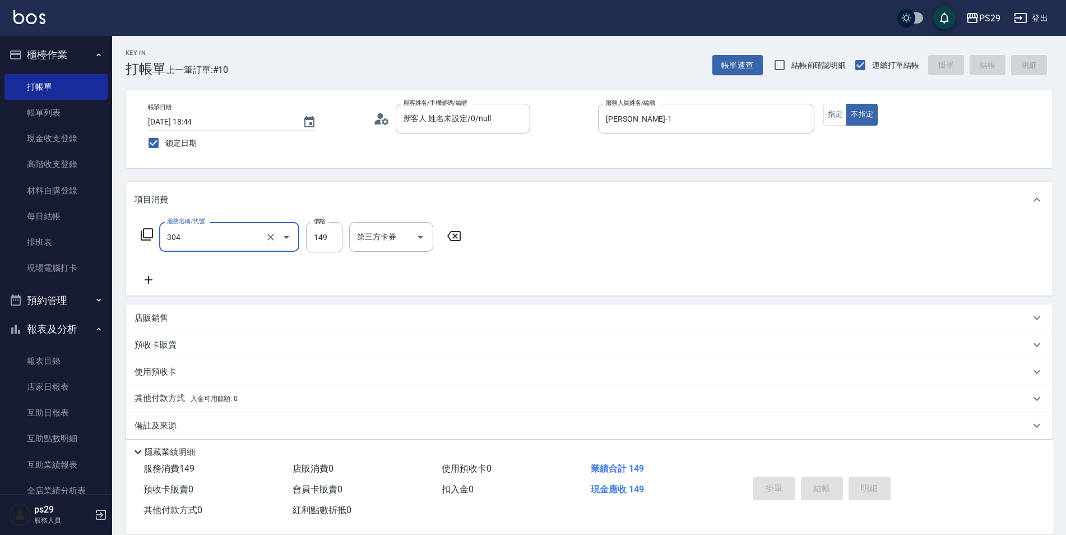
type input "304"
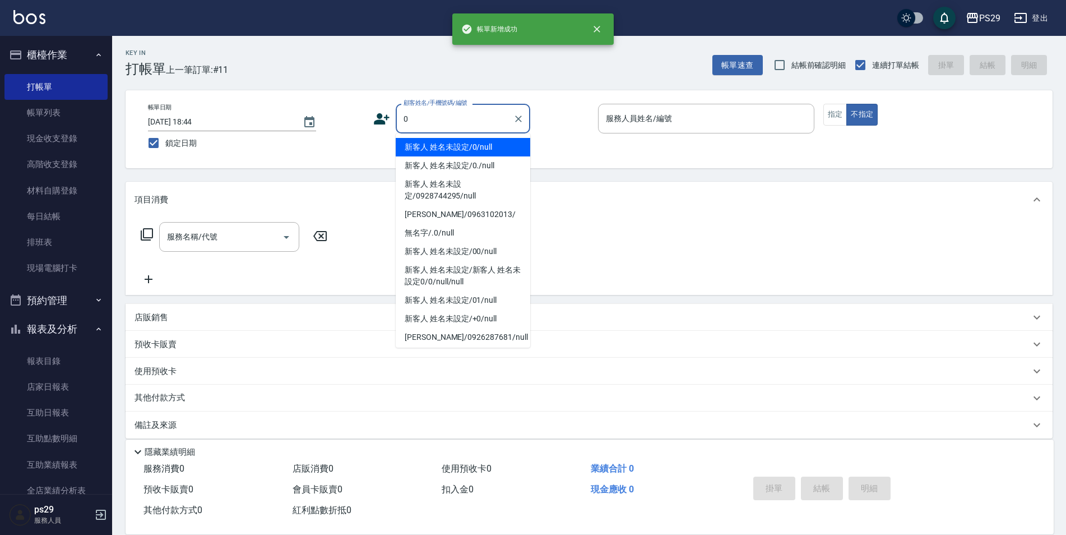
type input "新客人 姓名未設定/0/null"
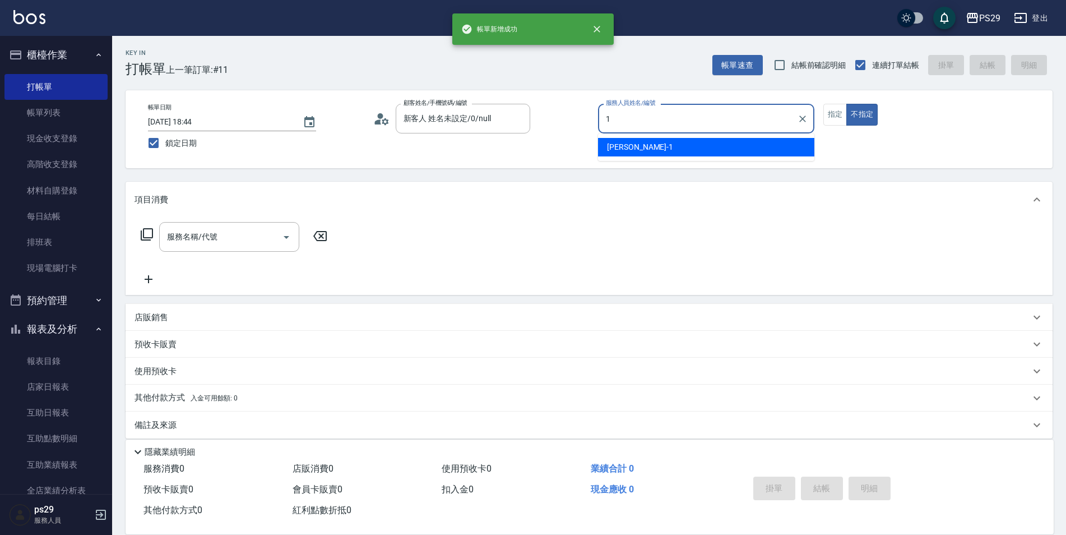
type input "[PERSON_NAME]-1"
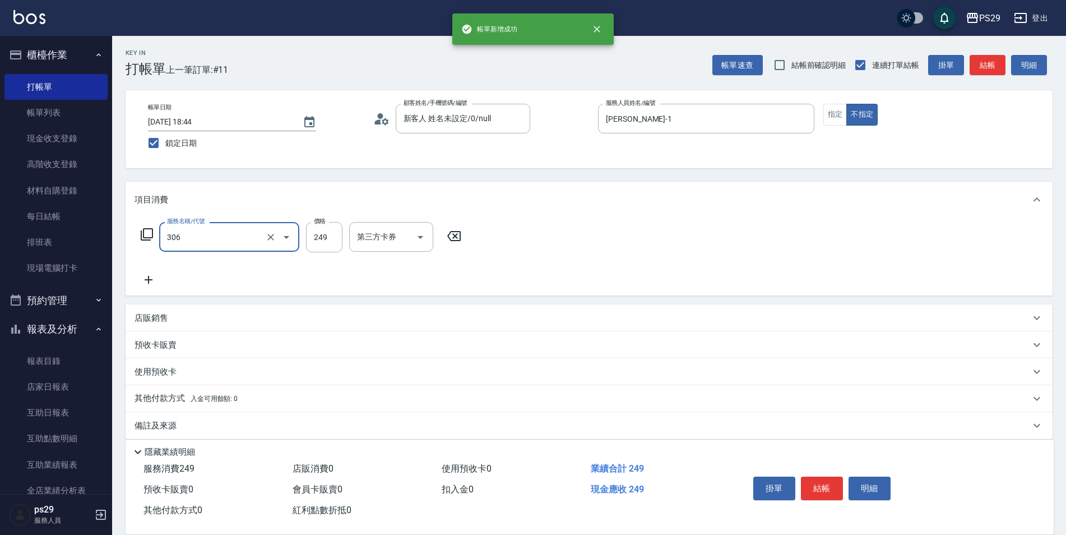
type input "剪髮(306)"
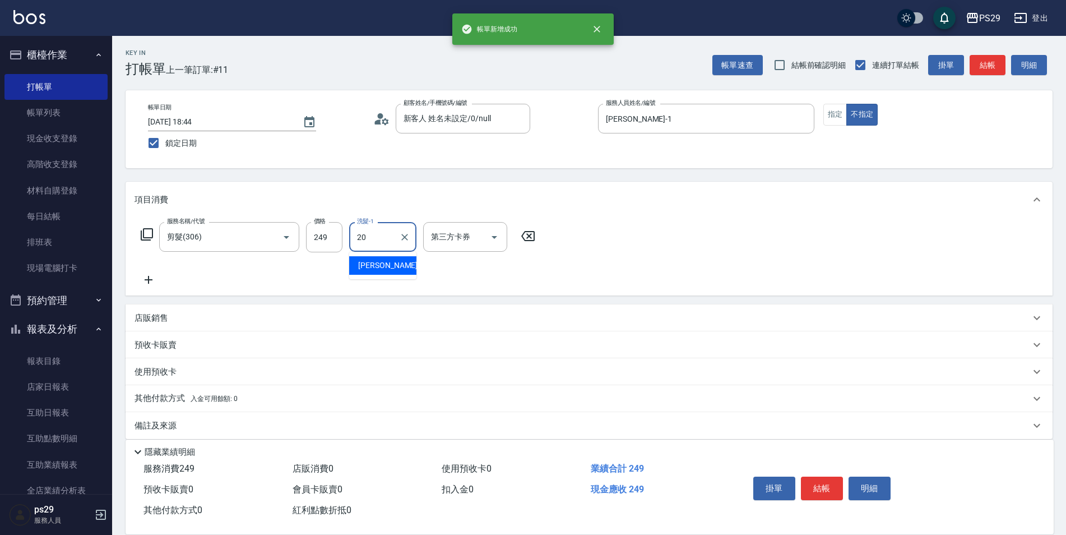
type input "[PERSON_NAME]-20"
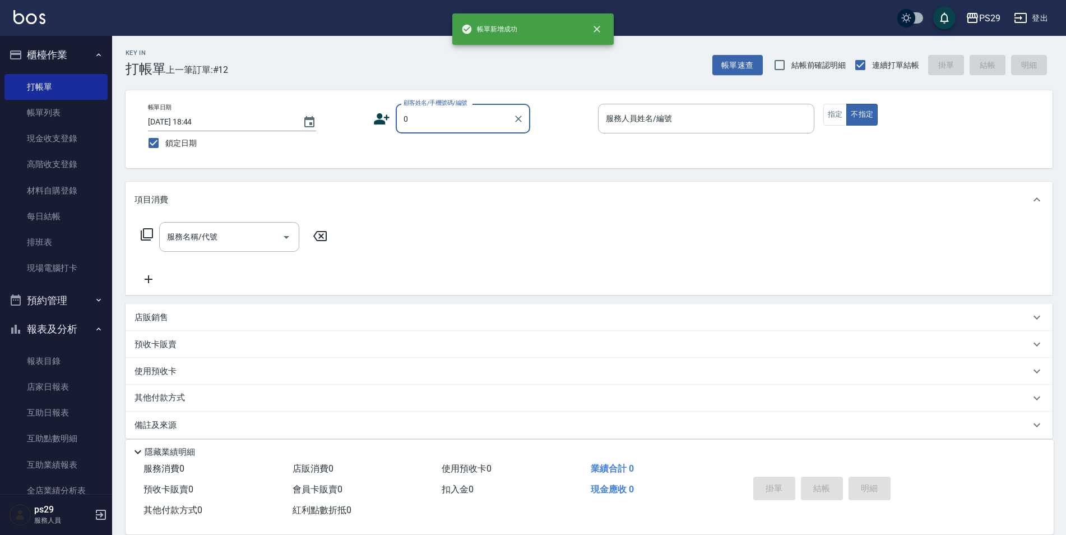
type input "新客人 姓名未設定/0/null"
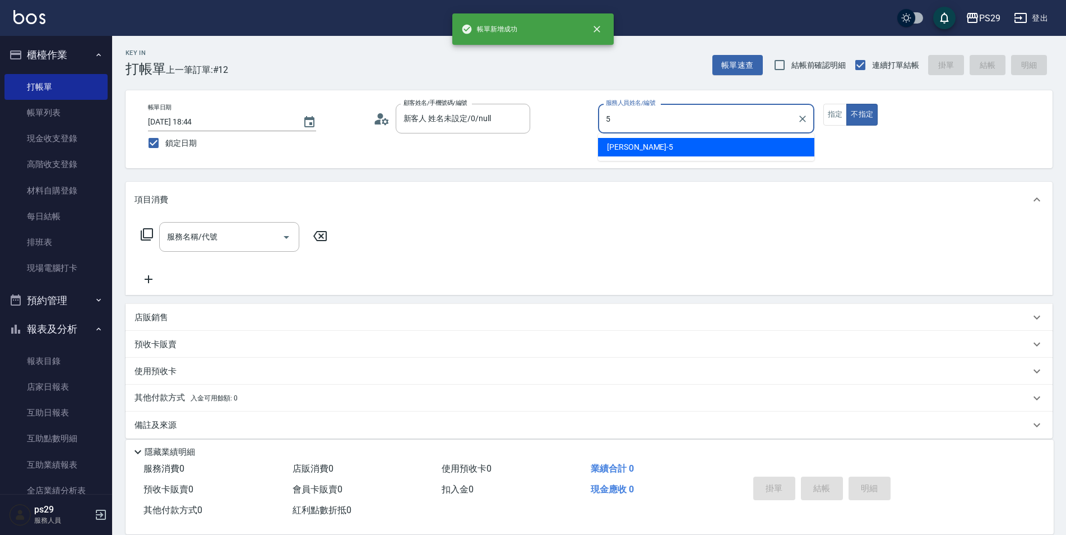
type input "[PERSON_NAME]維-5"
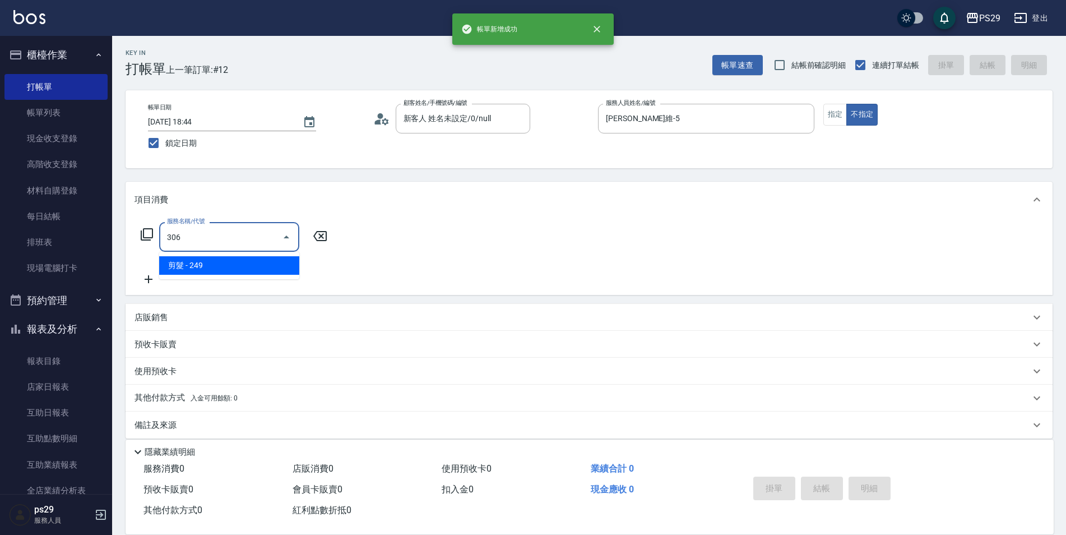
type input "剪髮(306)"
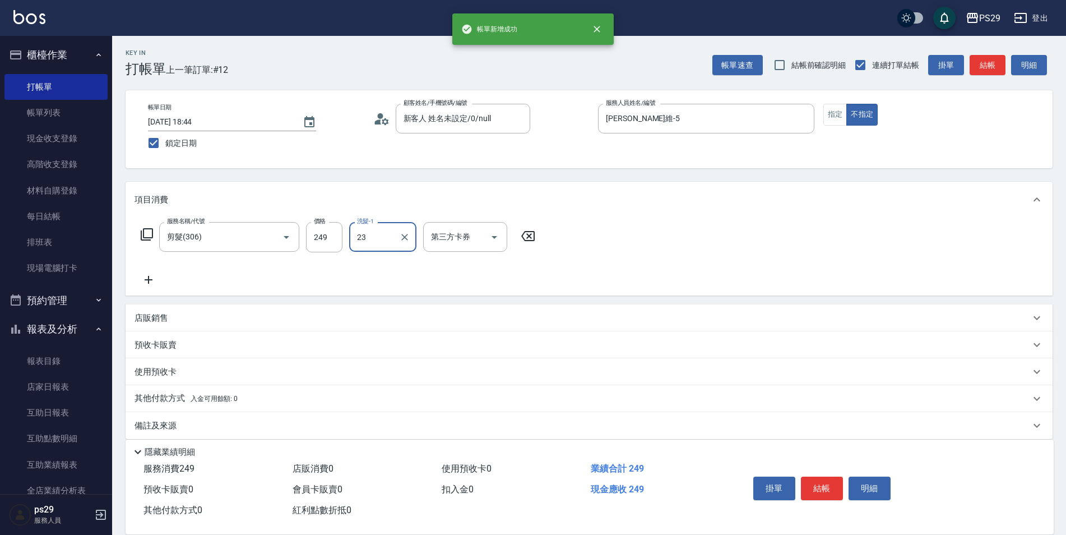
type input "[PERSON_NAME]-23"
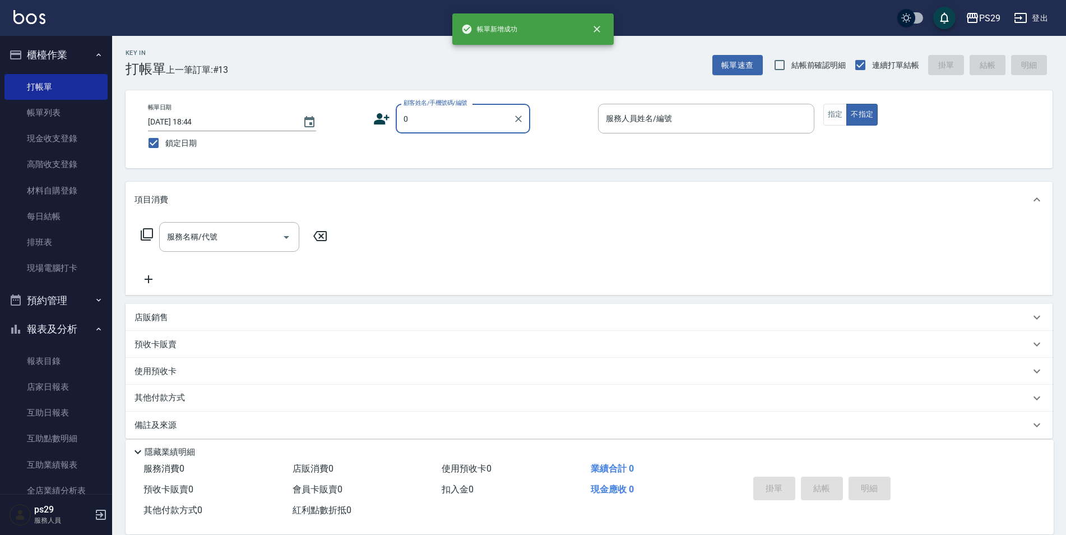
type input "新客人 姓名未設定/0/null"
type input "[PERSON_NAME]維-5"
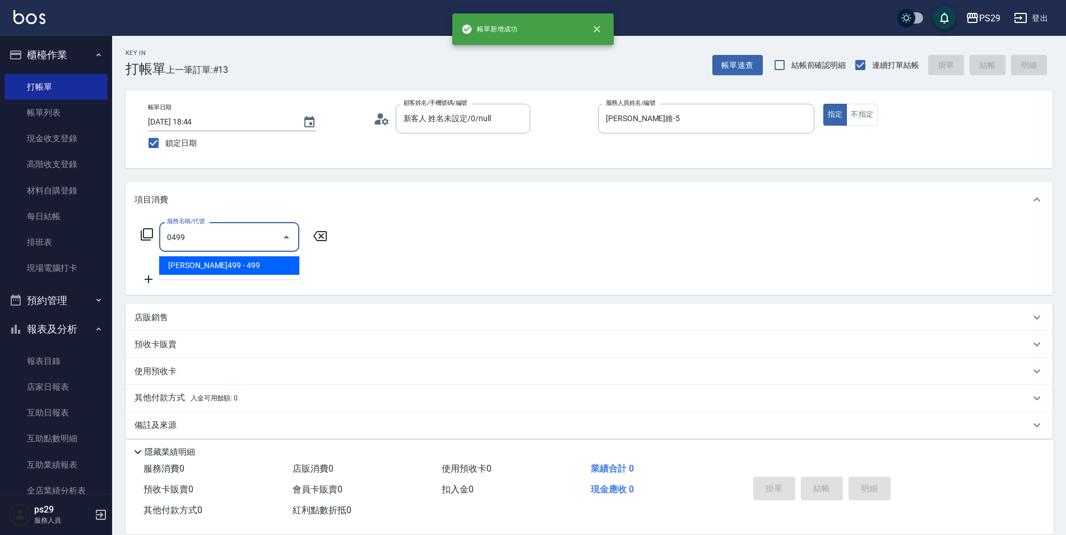
type input "[PERSON_NAME]499(0499)"
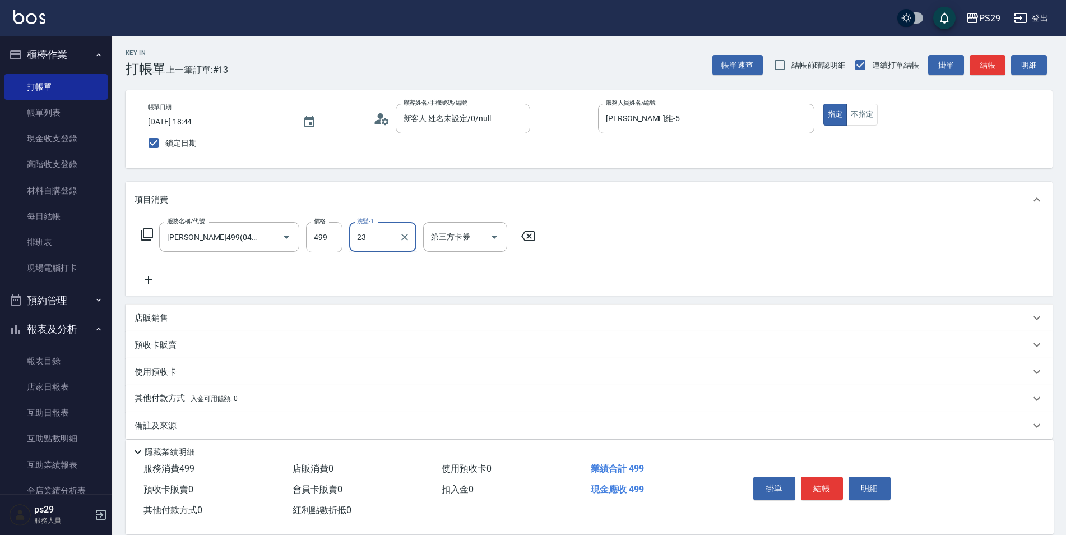
type input "[PERSON_NAME]-23"
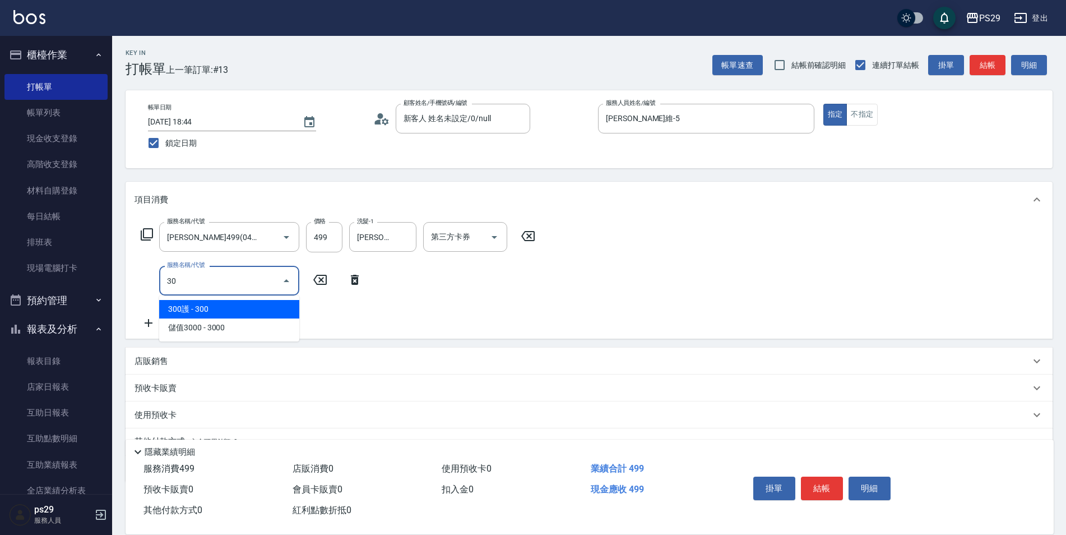
type input "303"
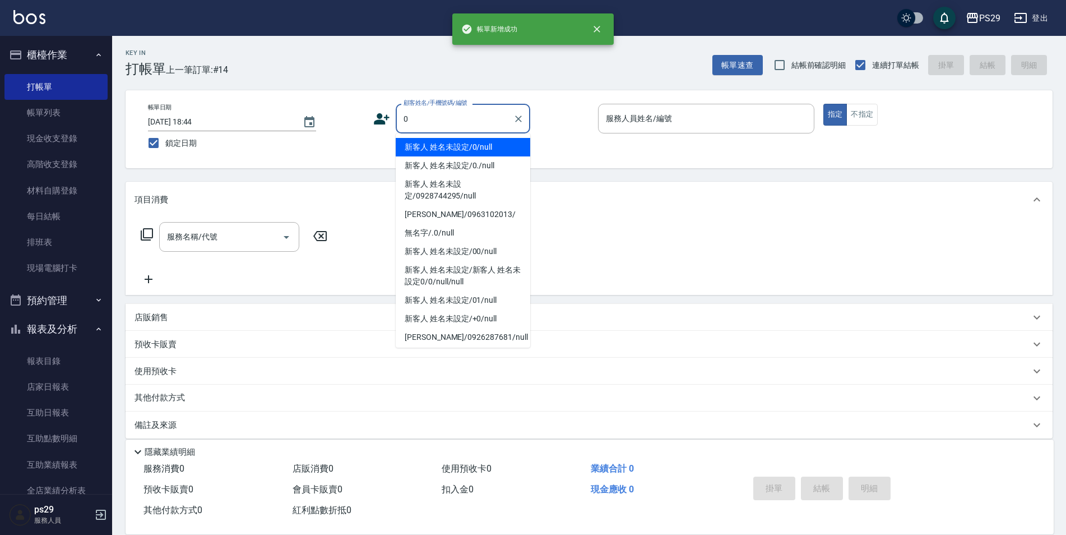
type input "新客人 姓名未設定/0/null"
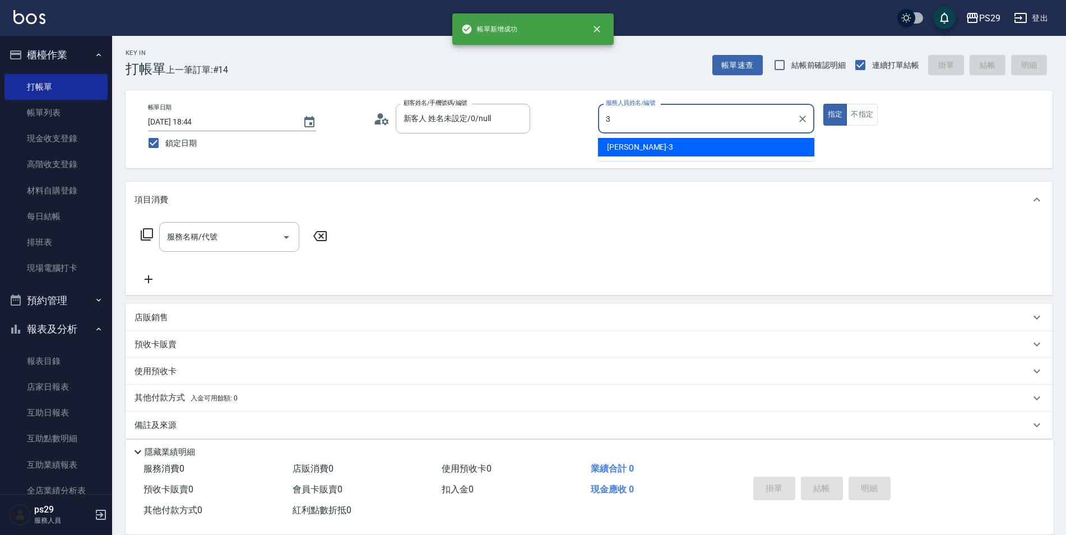
type input "[PERSON_NAME]-3"
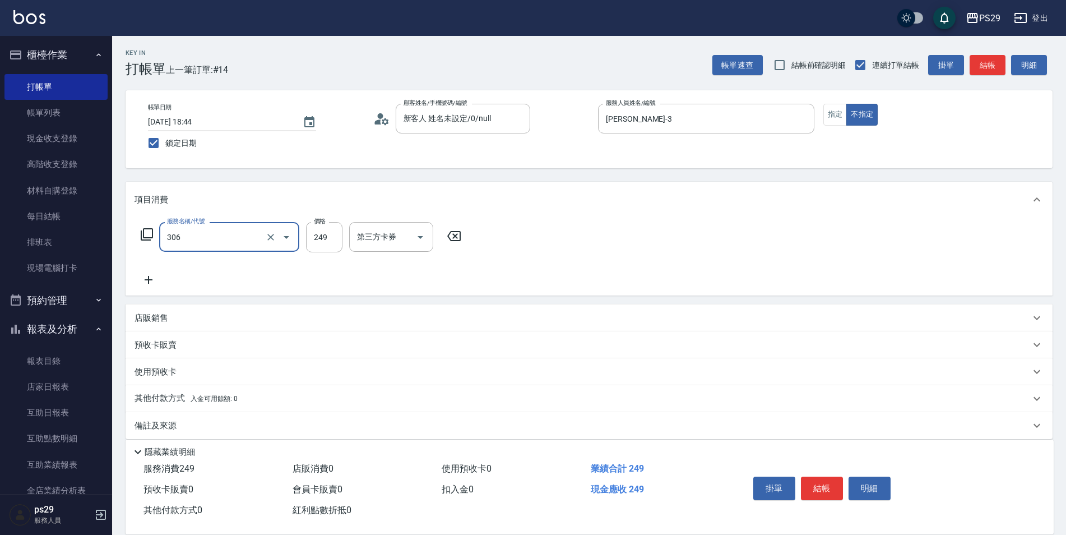
type input "剪髮(306)"
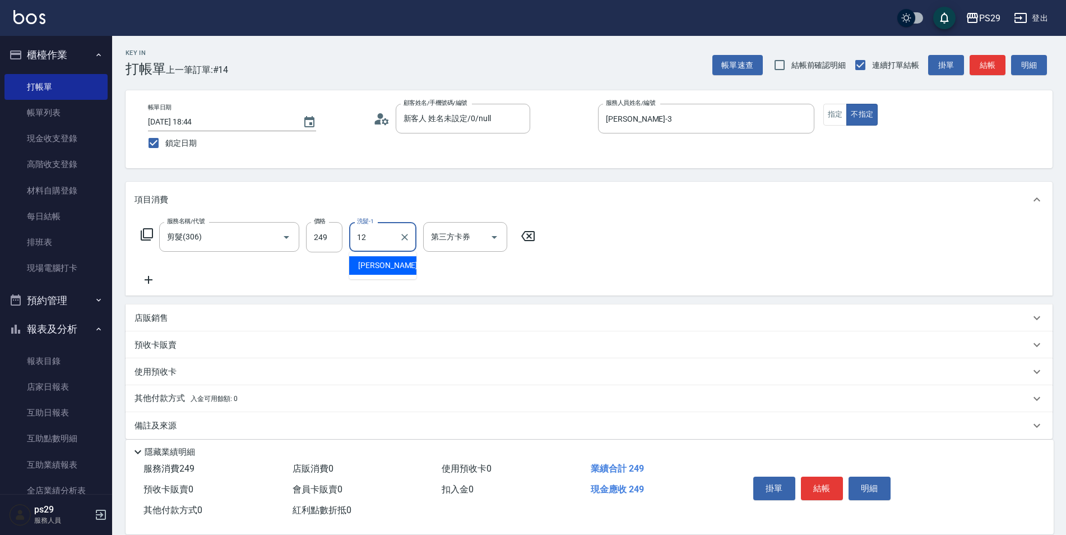
type input "[PERSON_NAME]-12"
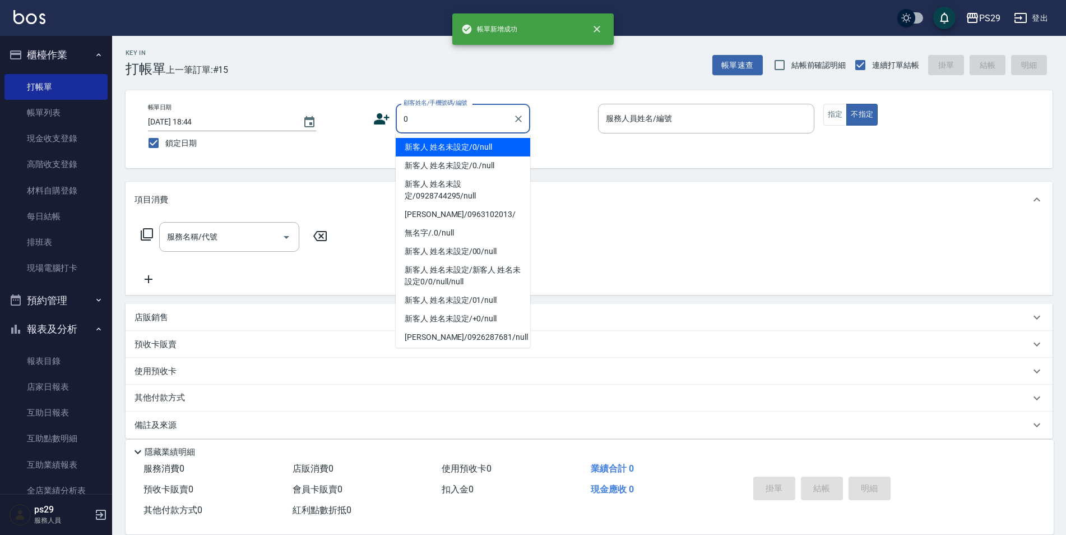
type input "新客人 姓名未設定/0/null"
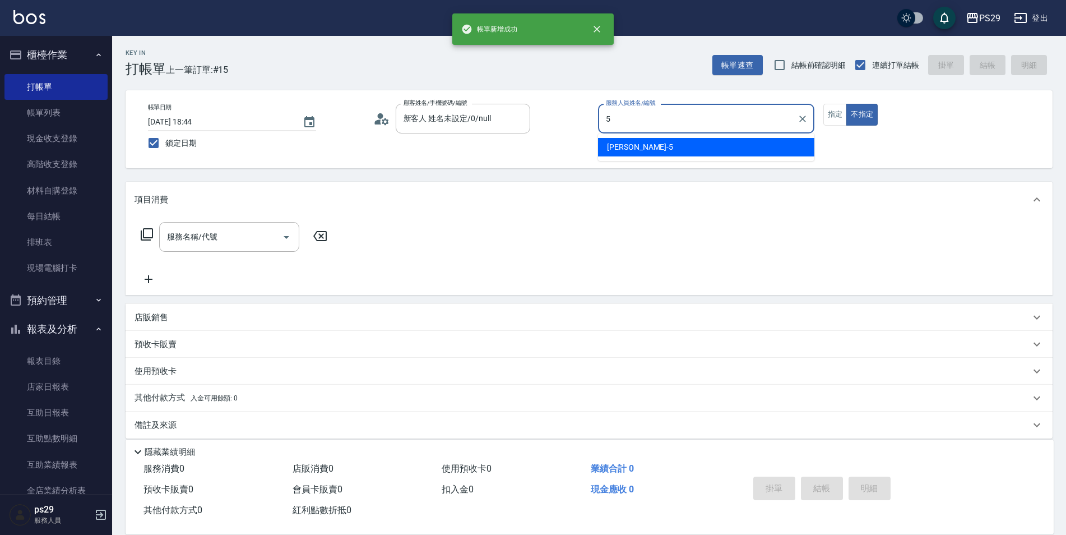
type input "[PERSON_NAME]維-5"
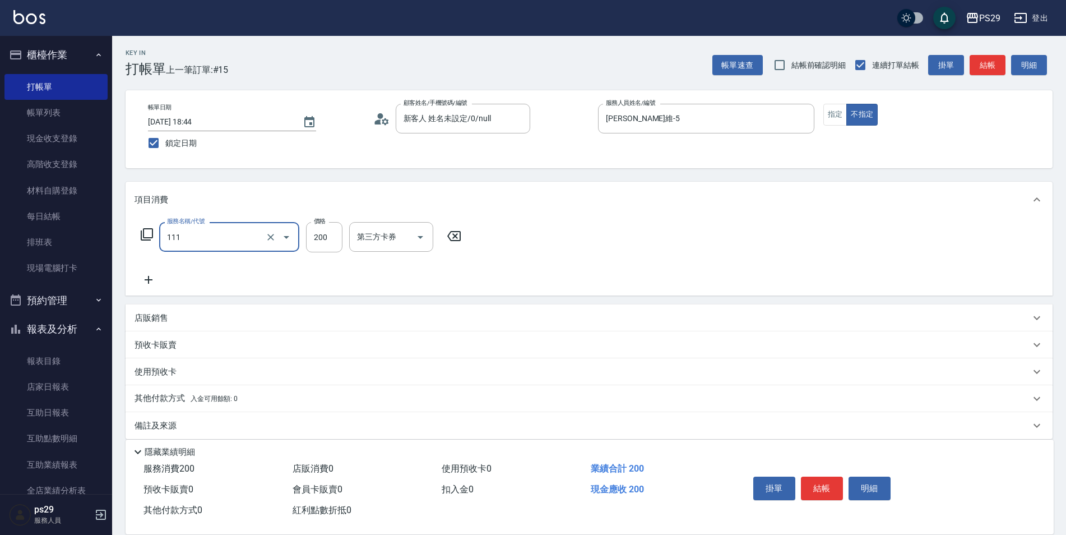
type input "200(111)"
type input "[PERSON_NAME]-20"
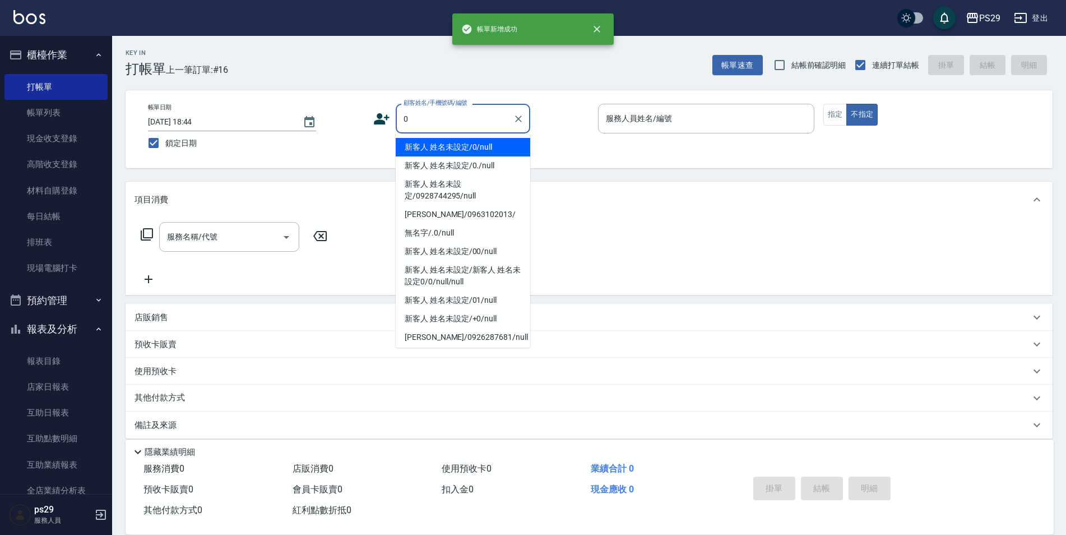
type input "新客人 姓名未設定/0/null"
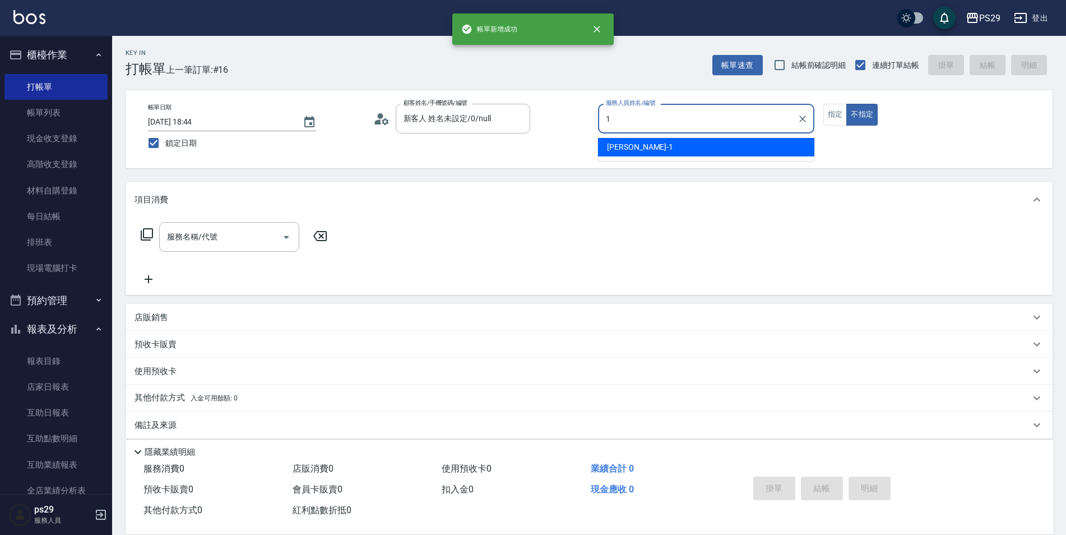
type input "[PERSON_NAME]-1"
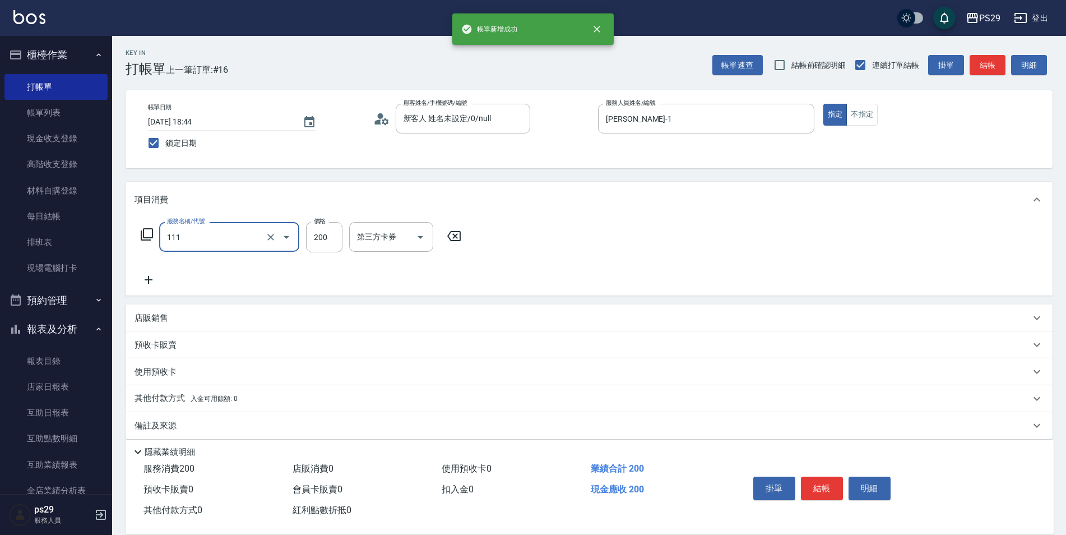
type input "200(111)"
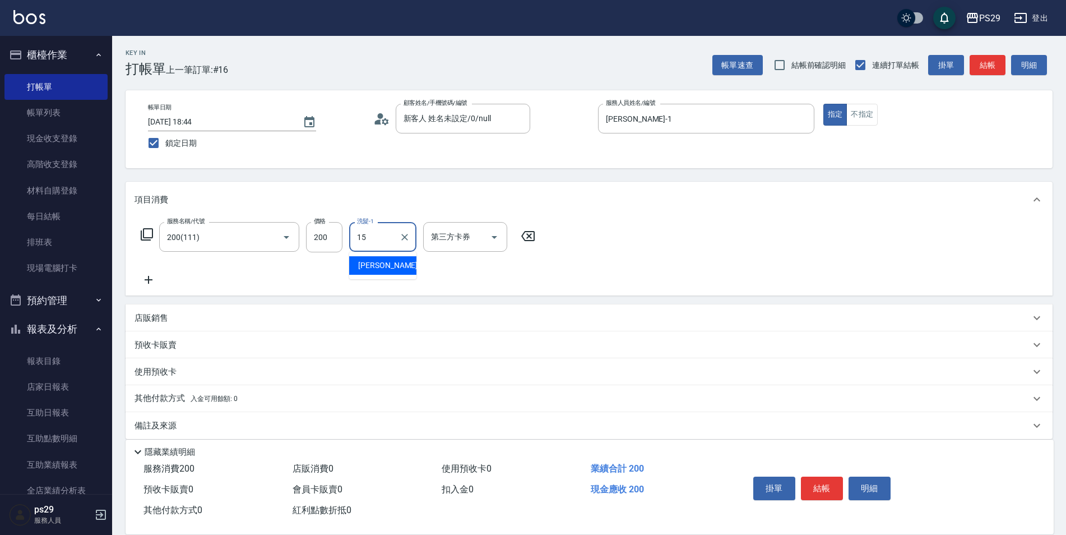
type input "[PERSON_NAME]-15"
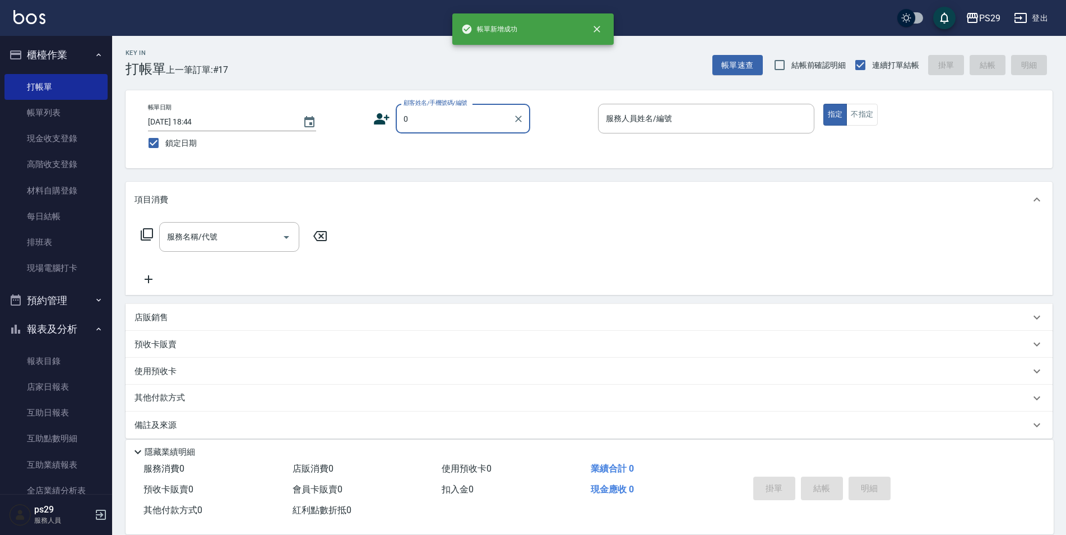
type input "新客人 姓名未設定/0/null"
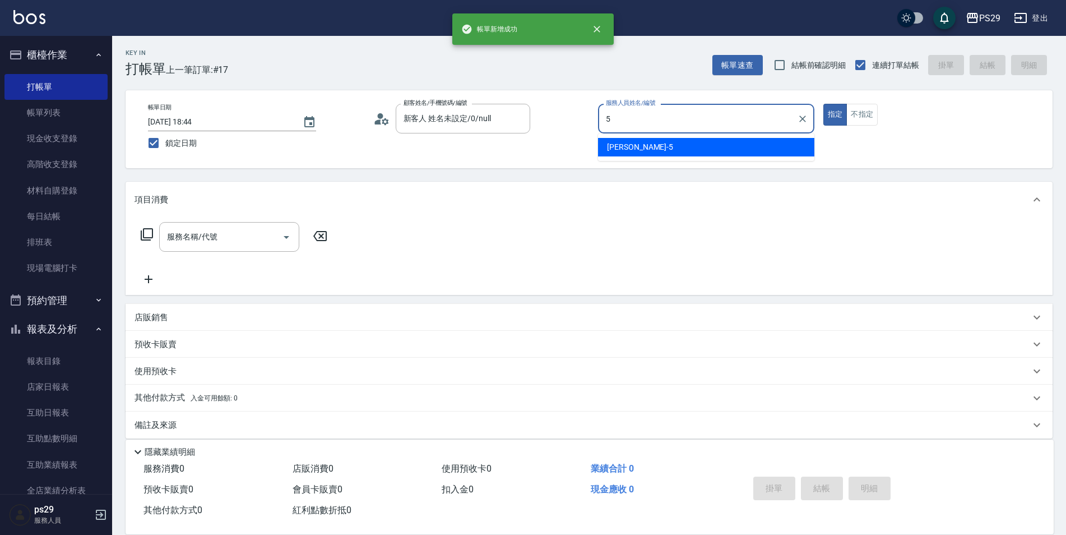
type input "[PERSON_NAME]維-5"
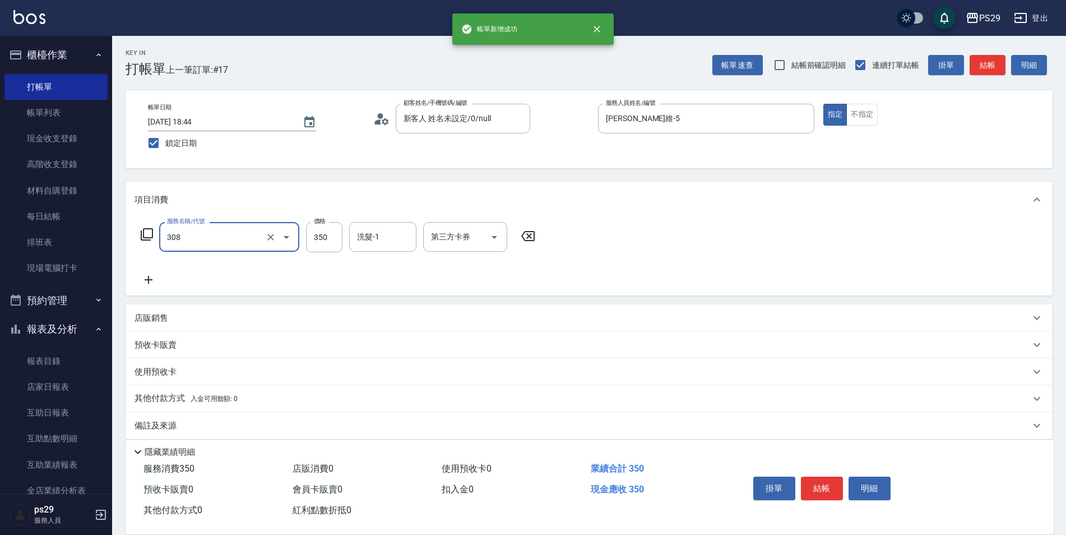
type input "洗+剪(308)"
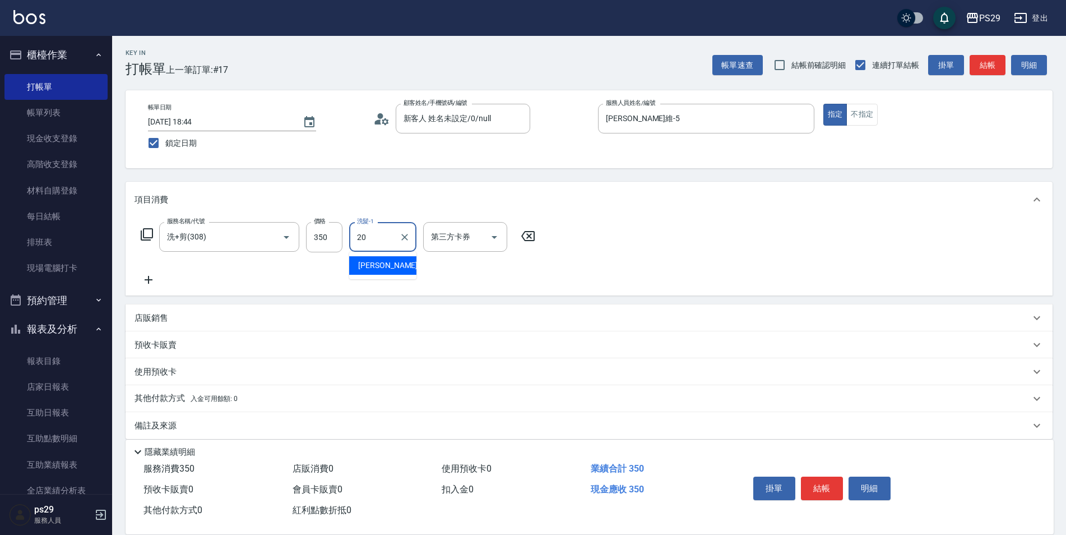
type input "[PERSON_NAME]-20"
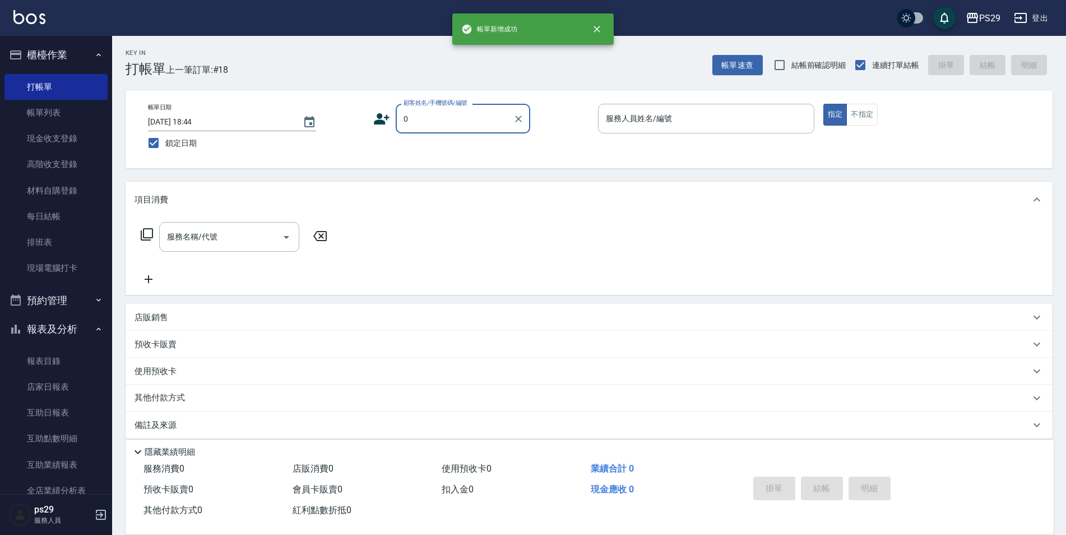
type input "新客人 姓名未設定/0/null"
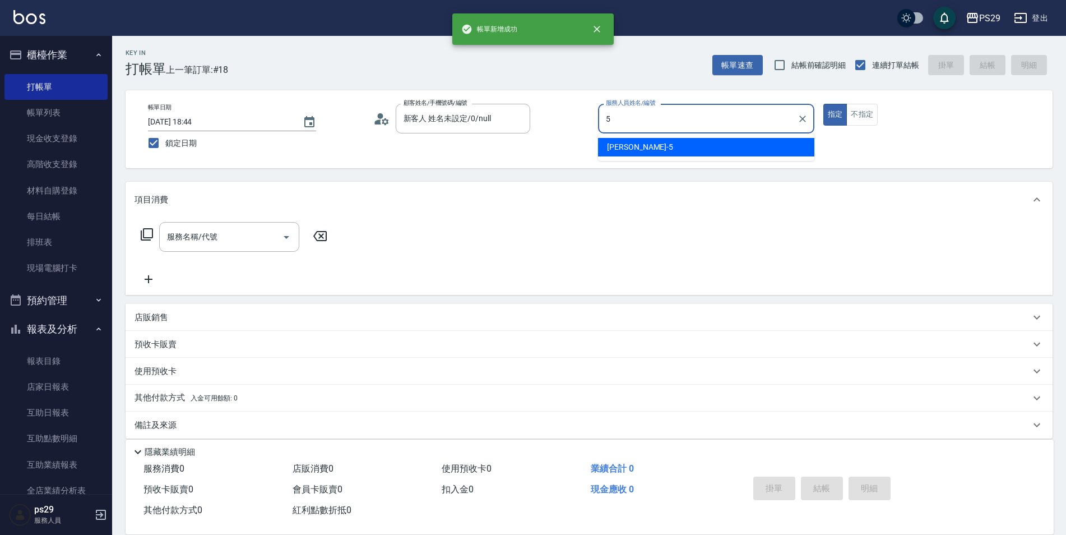
type input "[PERSON_NAME]維-5"
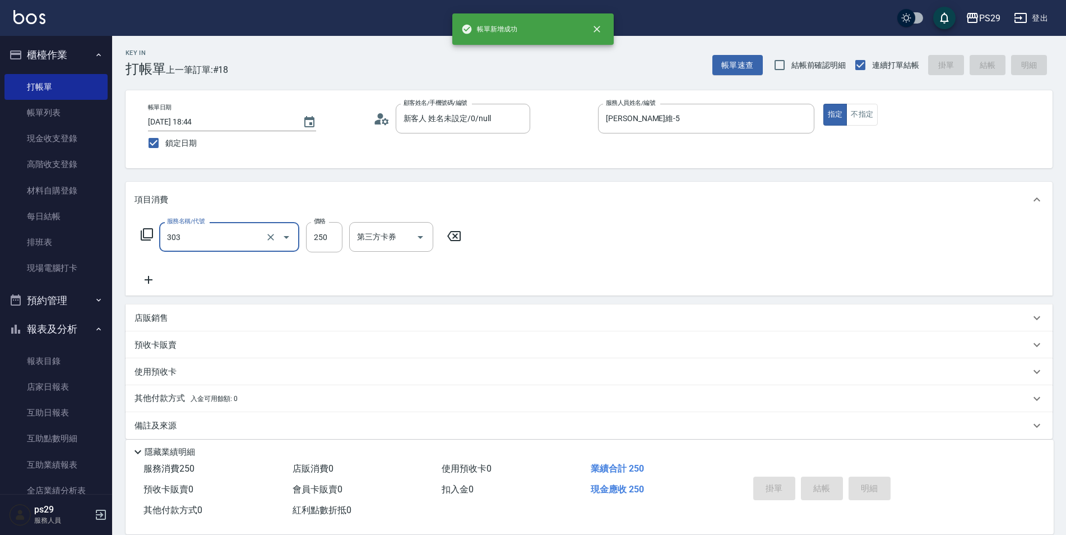
type input "303"
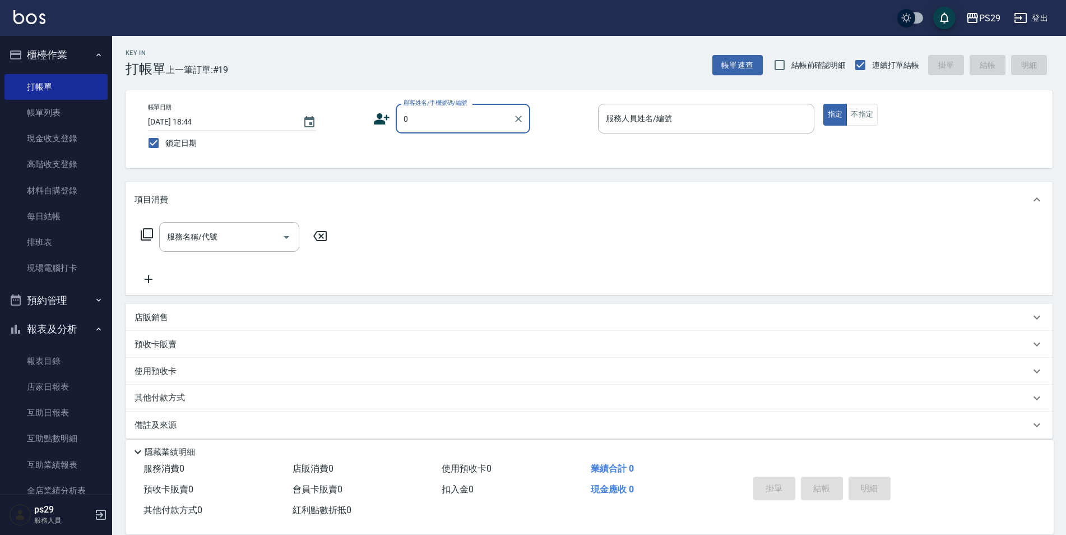
type input "新客人 姓名未設定/0/null"
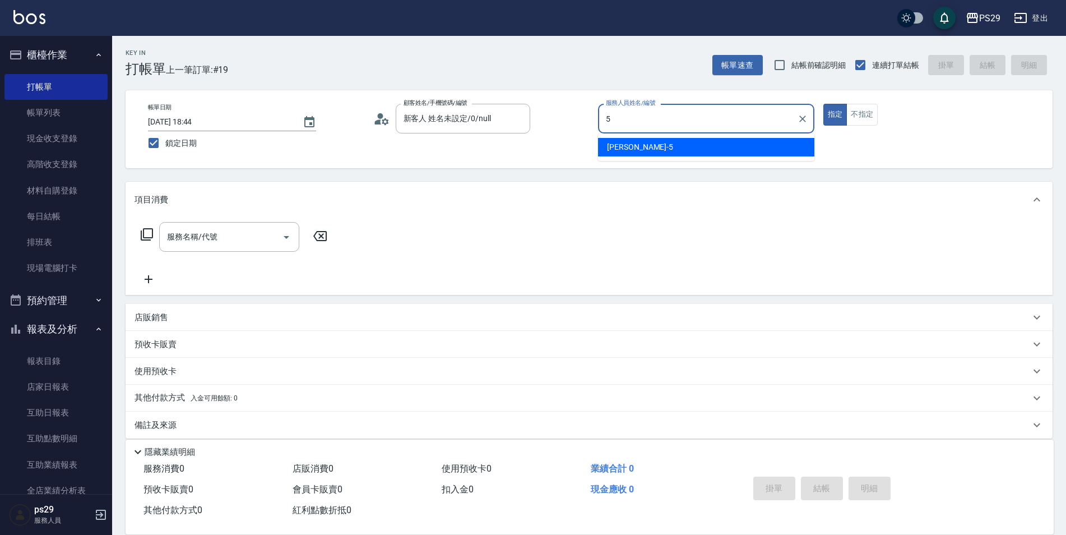
type input "[PERSON_NAME]維-5"
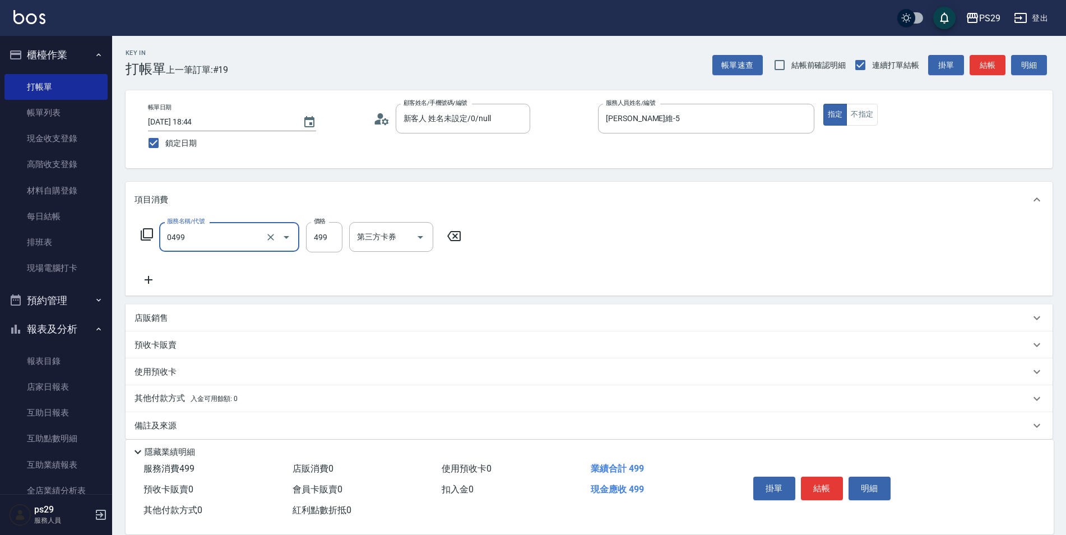
type input "[PERSON_NAME]499(0499)"
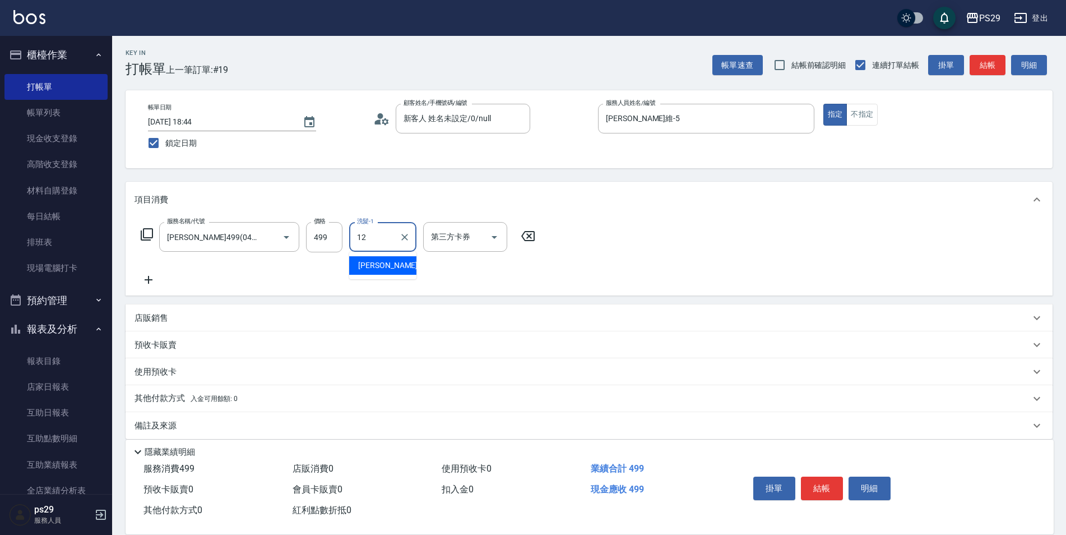
type input "[PERSON_NAME]-12"
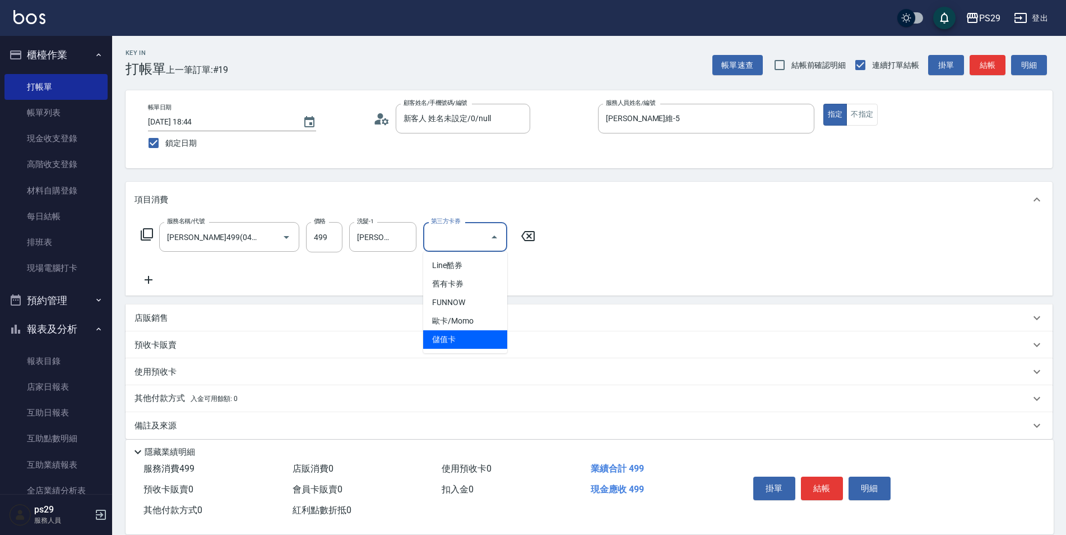
type input "儲值卡"
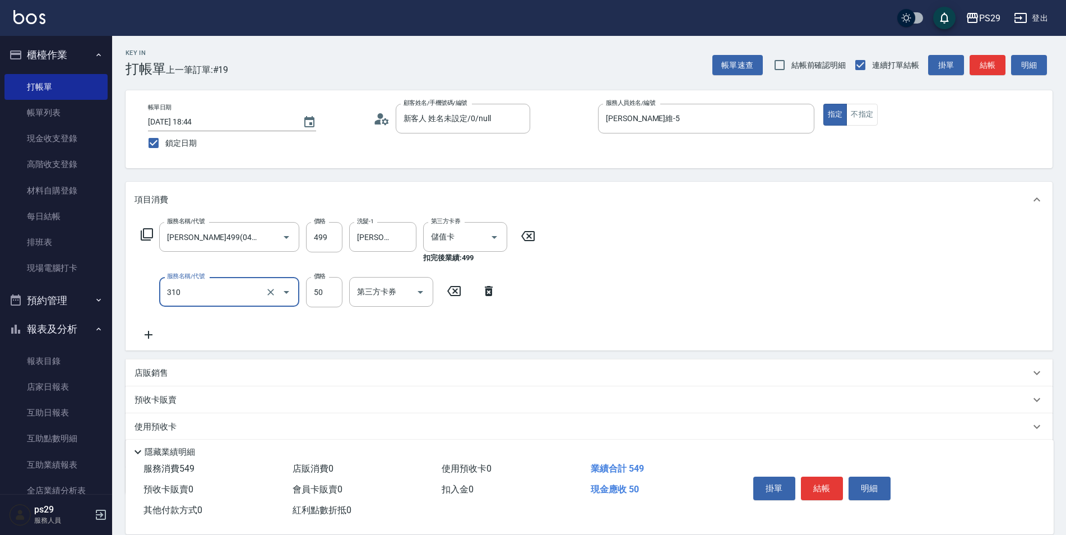
type input "剪瀏海(310)"
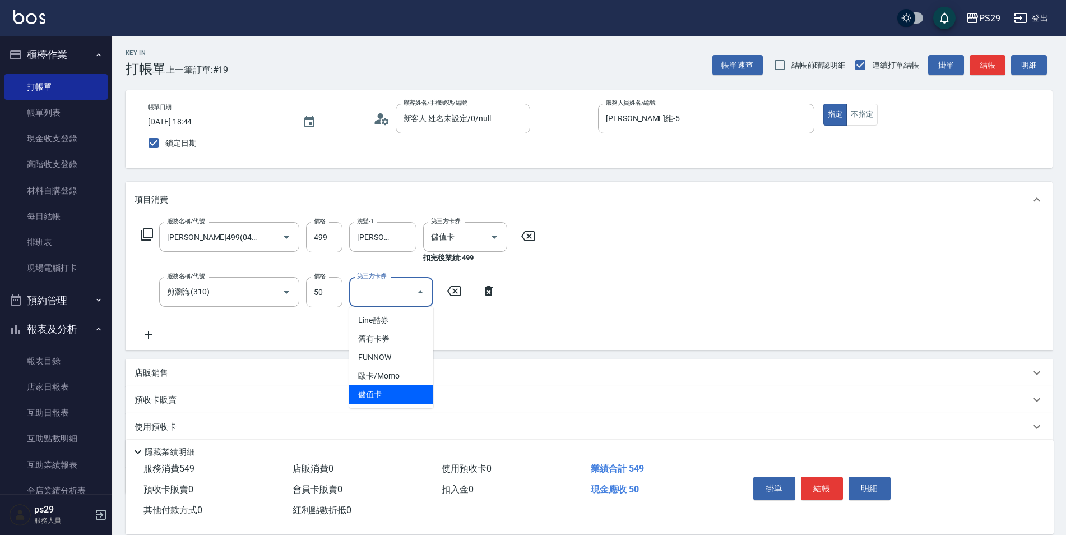
type input "儲值卡"
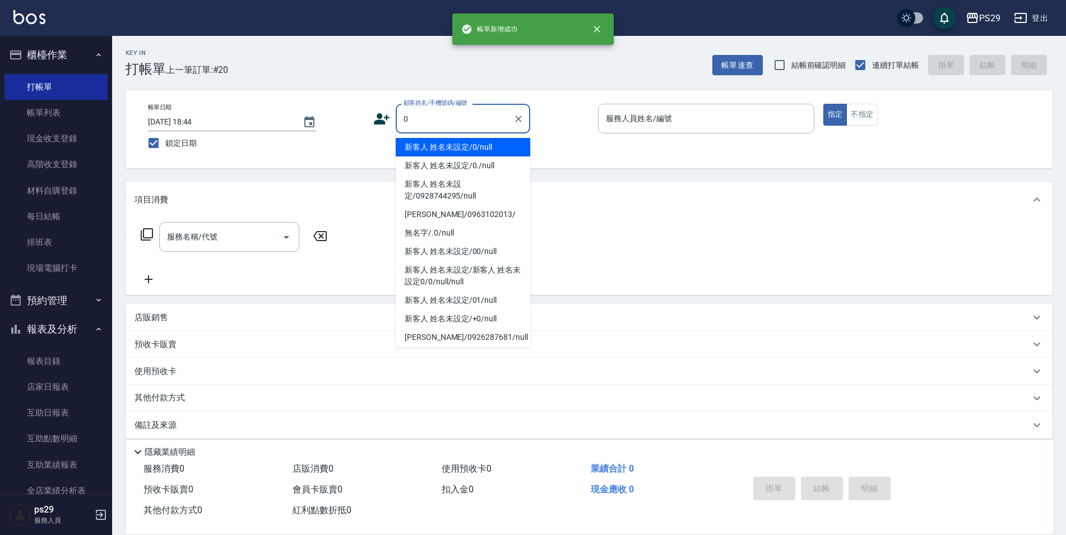
type input "新客人 姓名未設定/0/null"
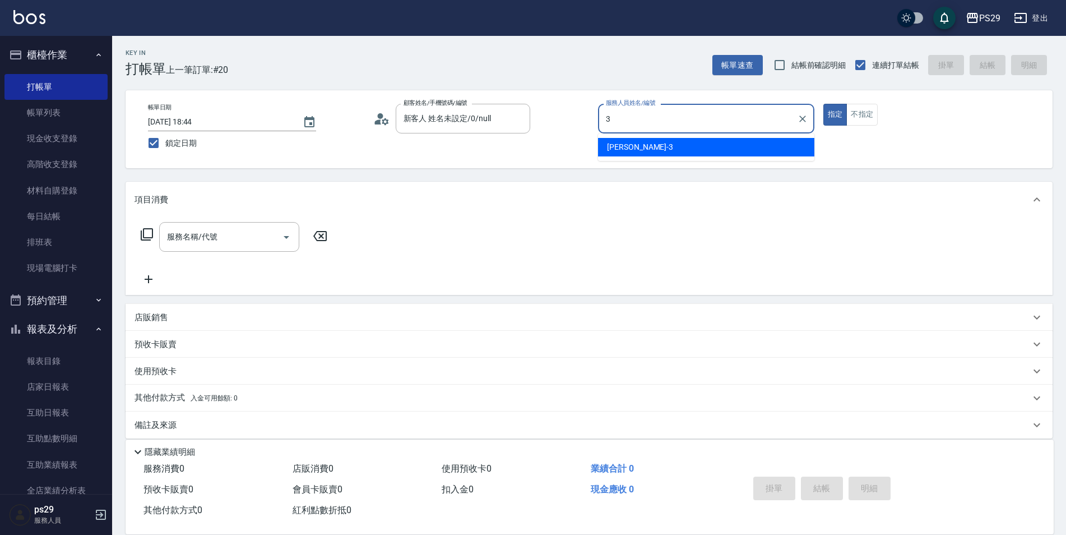
type input "[PERSON_NAME]-3"
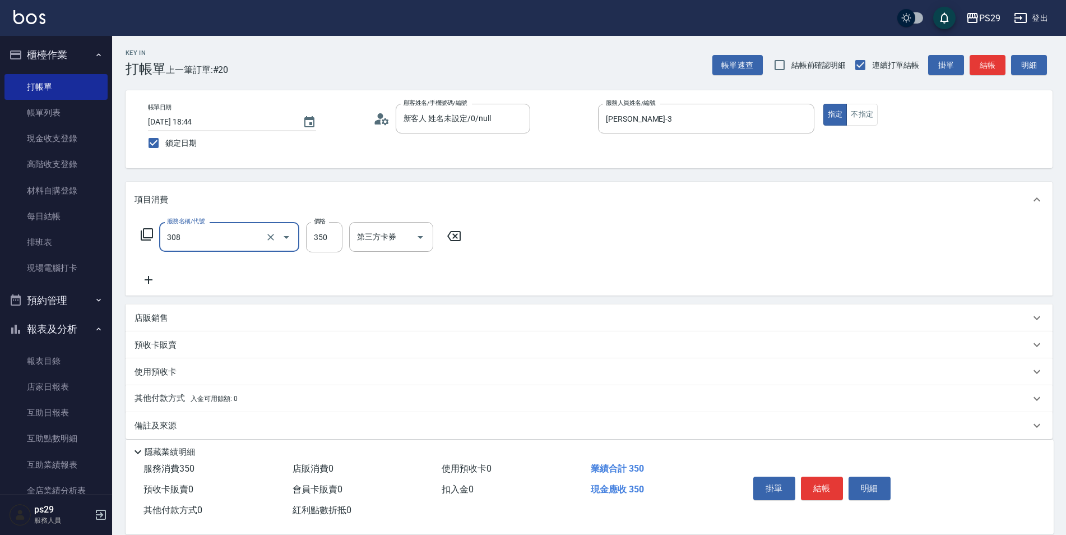
type input "洗+剪(308)"
type input "1"
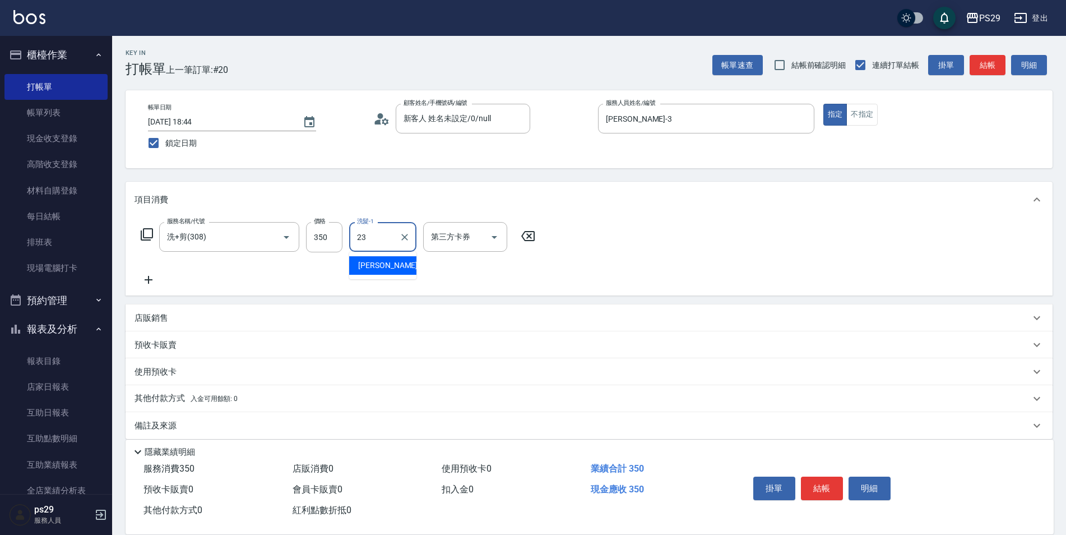
type input "[PERSON_NAME]-23"
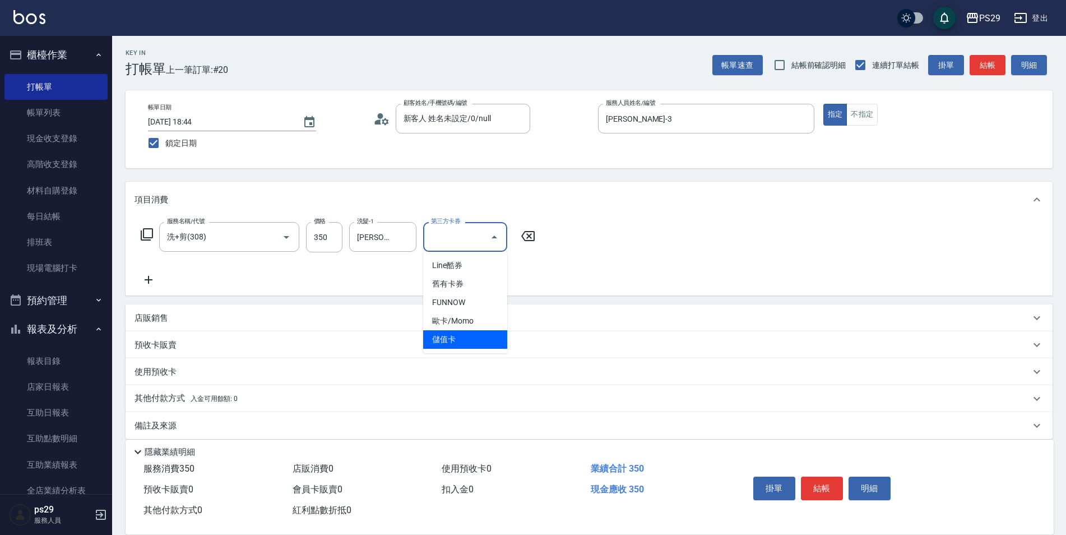
type input "儲值卡"
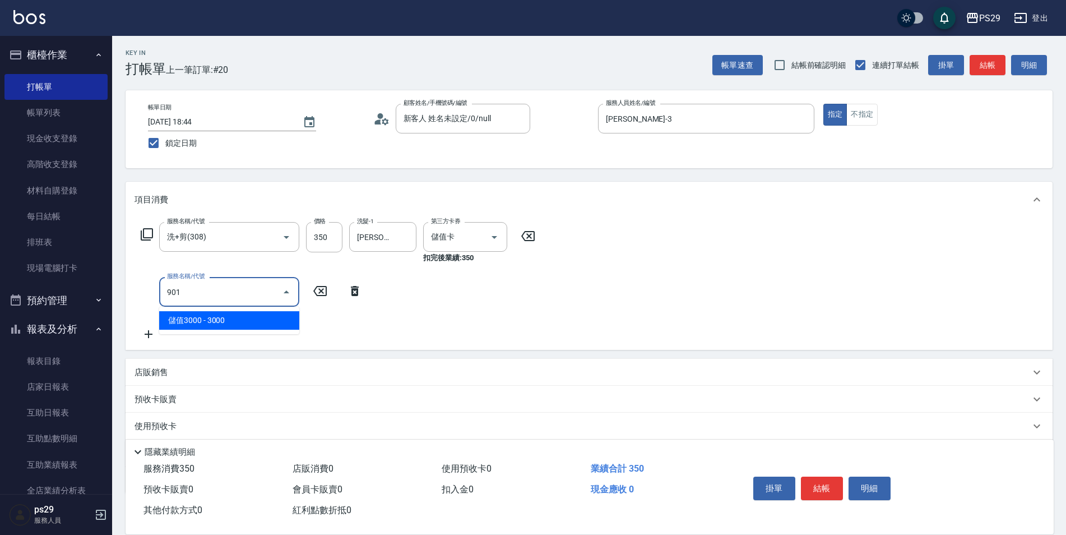
type input "儲值3000(901)"
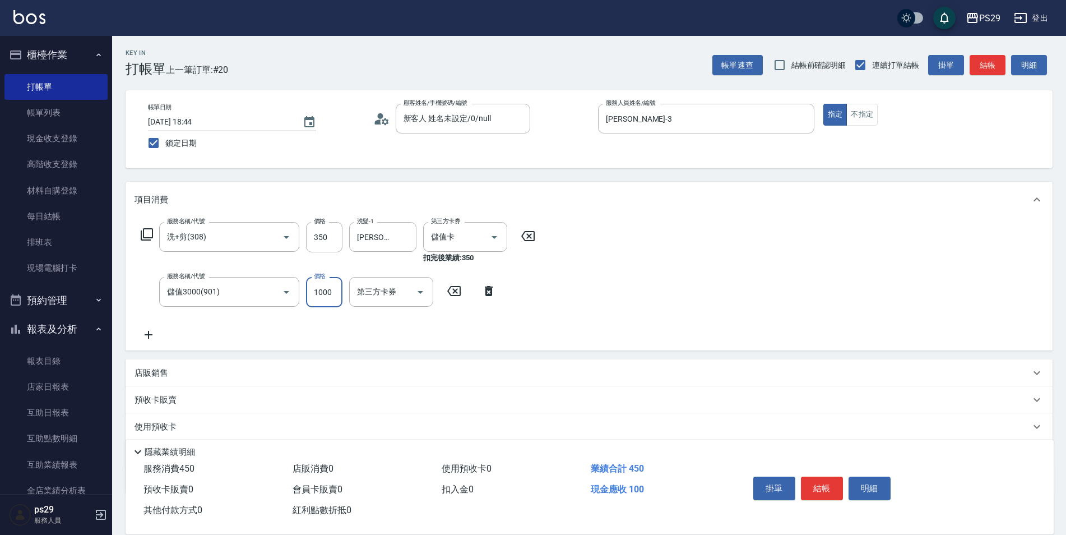
type input "1000"
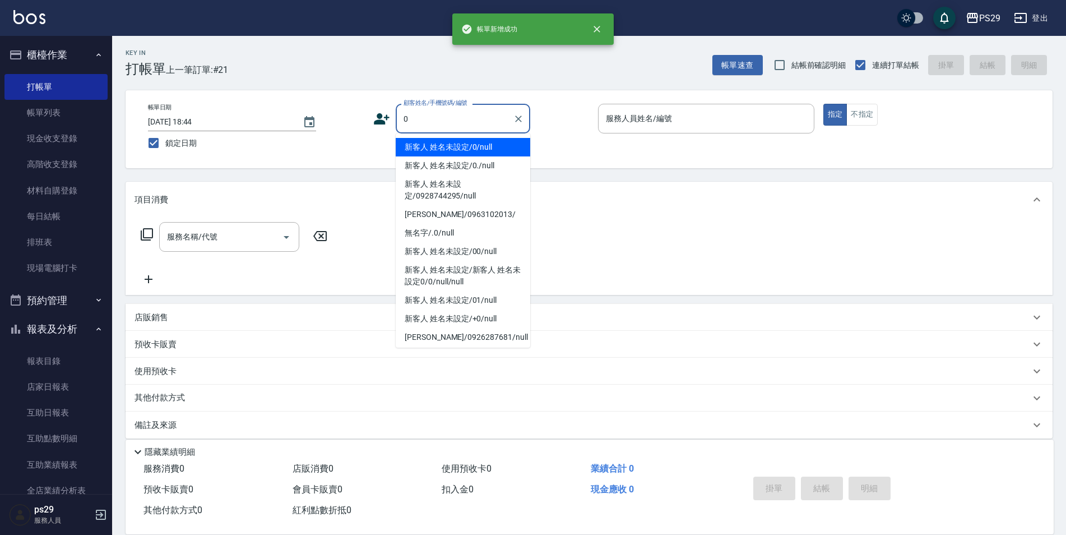
type input "新客人 姓名未設定/0/null"
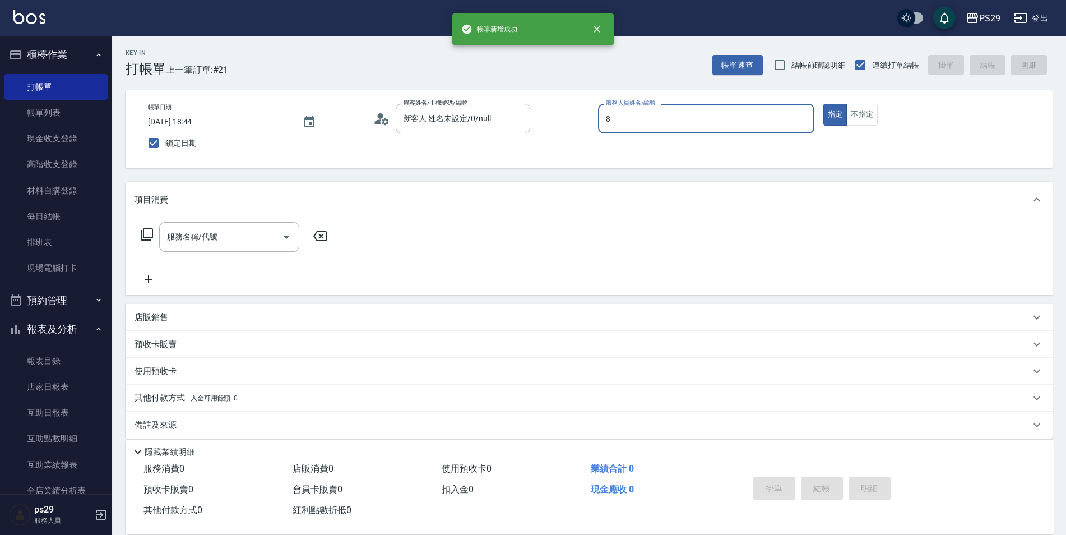
type input "[PERSON_NAME]-8"
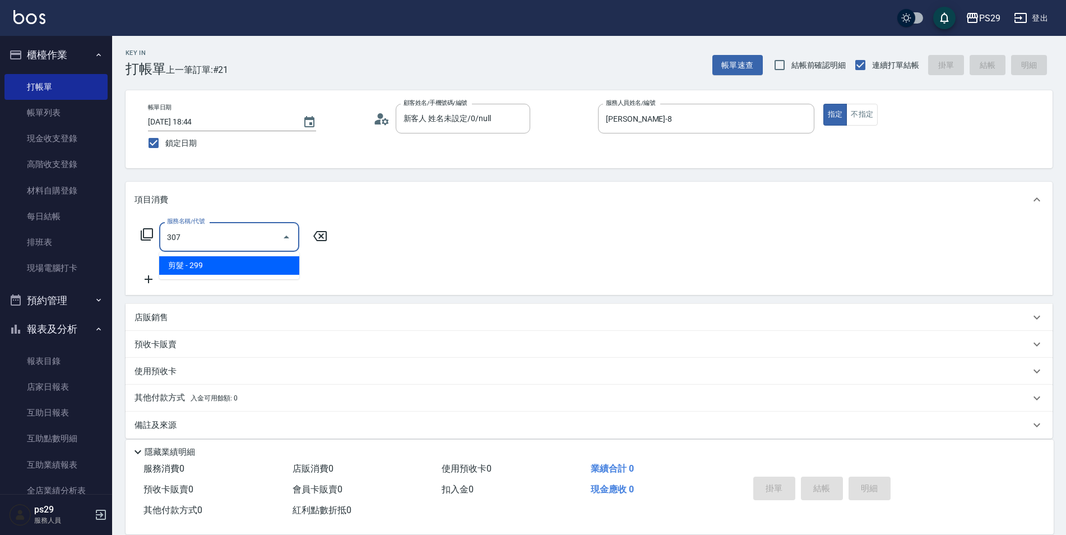
type input "剪髮(307)"
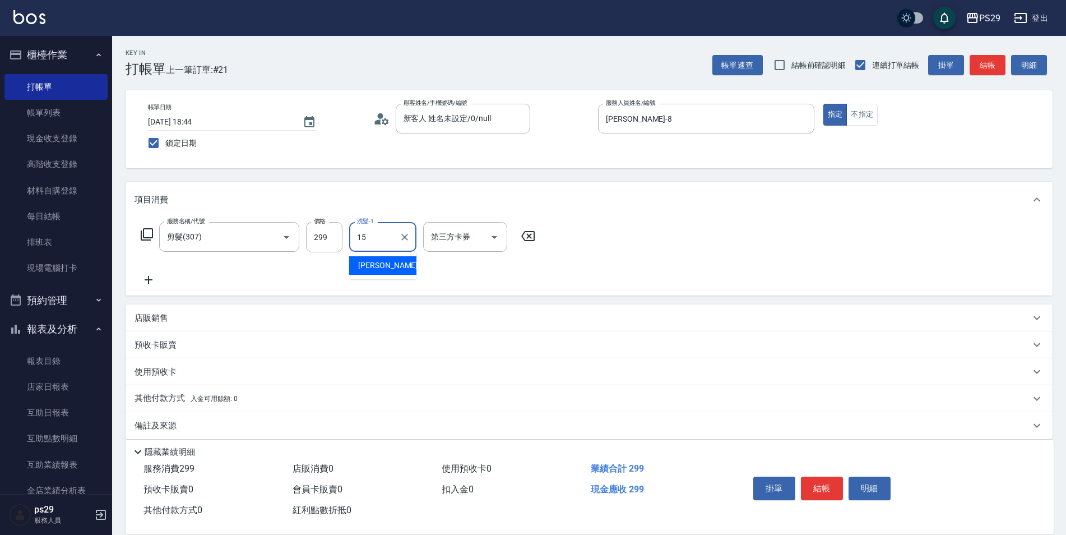
type input "[PERSON_NAME]-15"
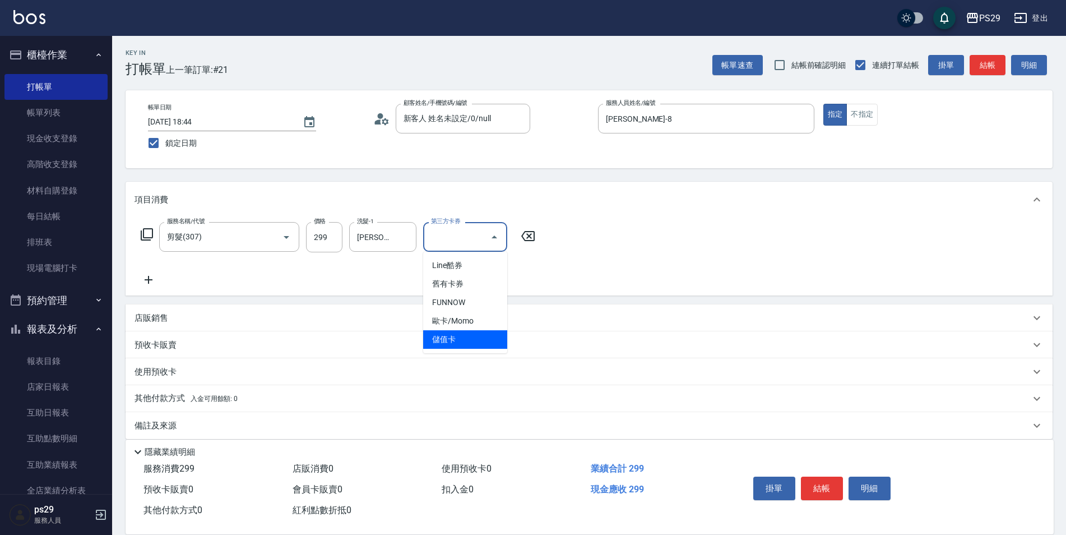
type input "儲值卡"
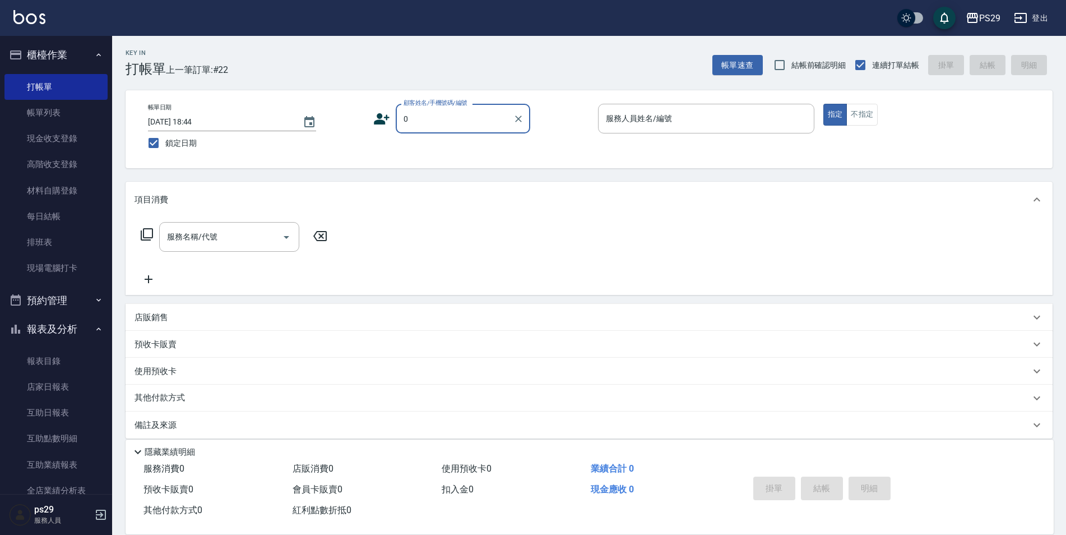
type input "新客人 姓名未設定/0/null"
type input "[PERSON_NAME]-3"
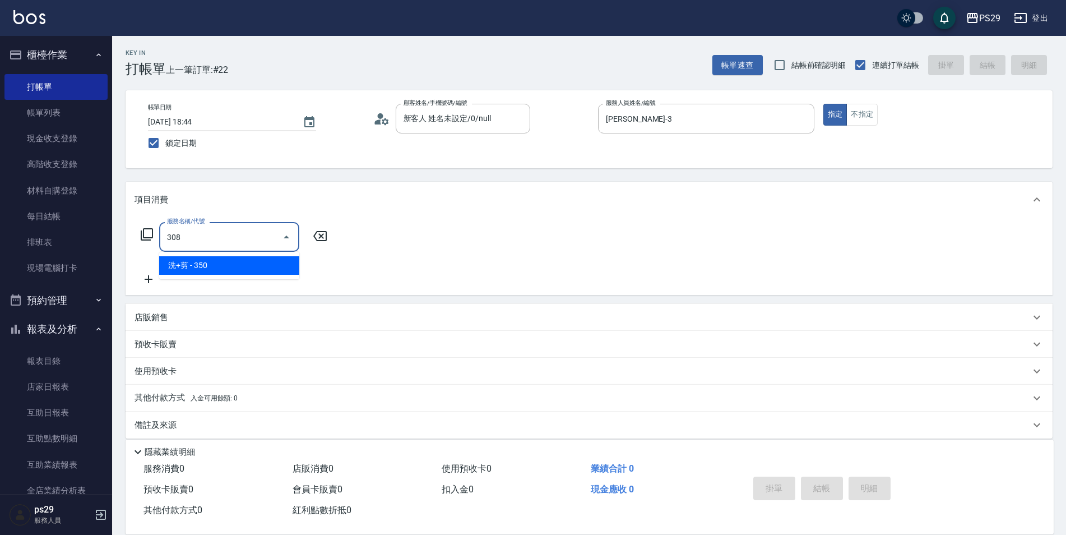
type input "洗+剪(308)"
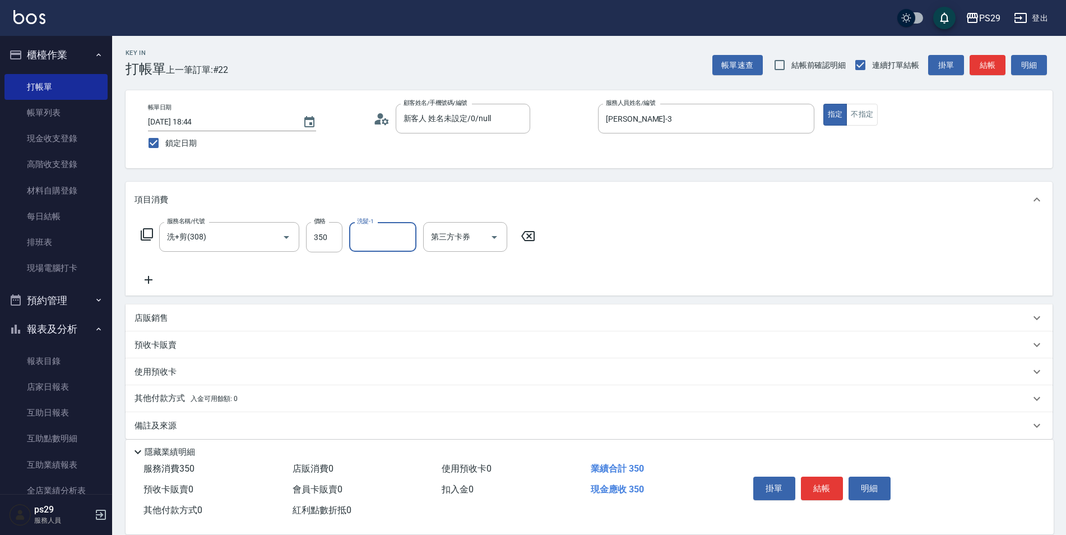
type input "1"
type input "[PERSON_NAME]-15"
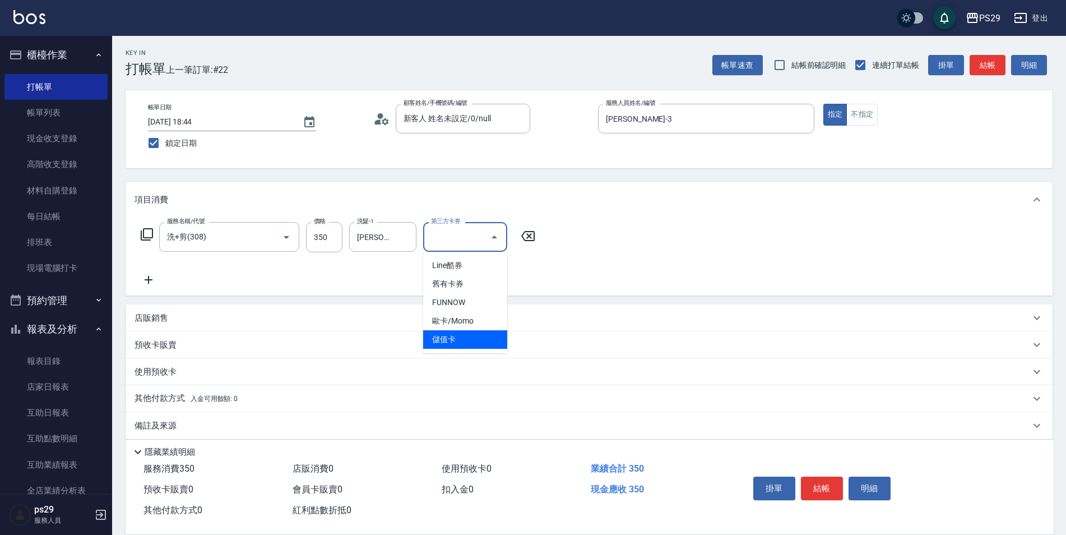
type input "儲值卡"
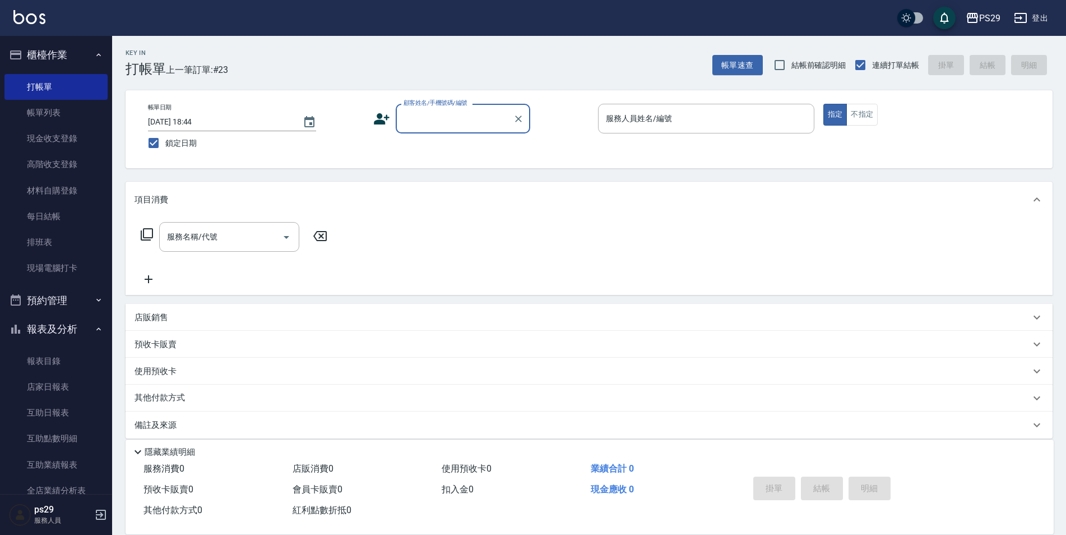
type input "+"
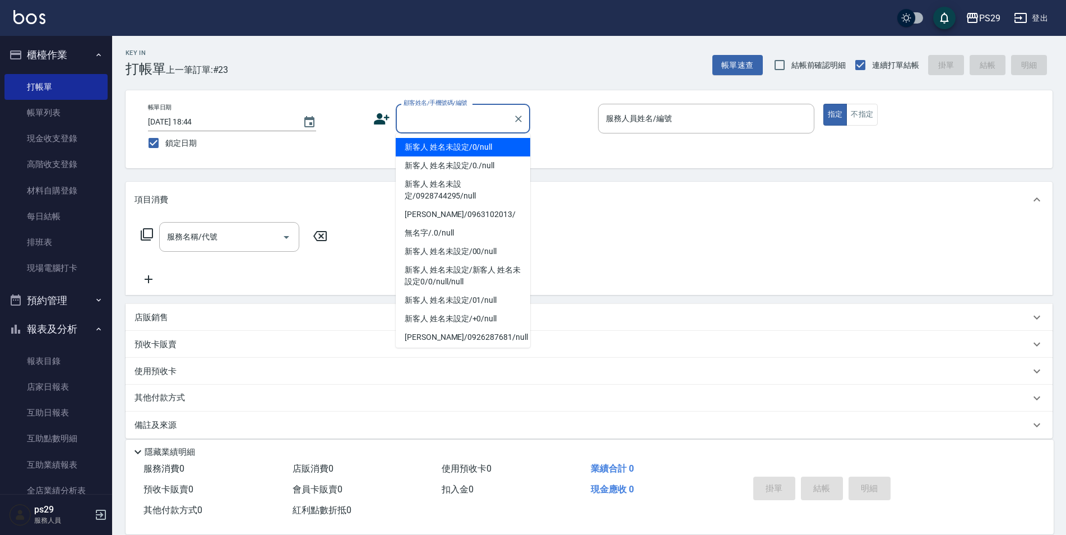
click at [468, 116] on input "顧客姓名/手機號碼/編號" at bounding box center [455, 119] width 108 height 20
type input "新客人 姓名未設定/0/null"
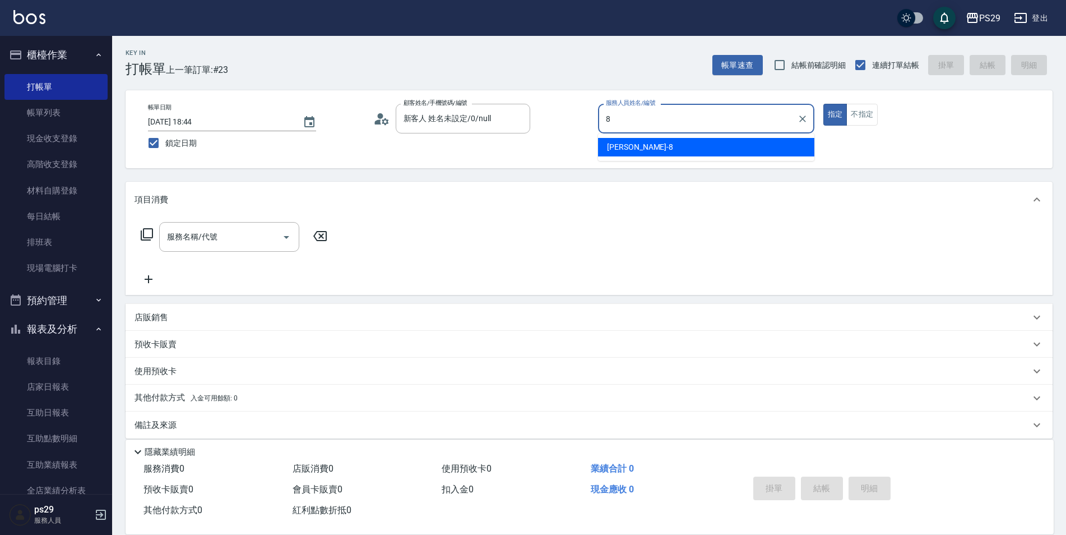
type input "[PERSON_NAME]-8"
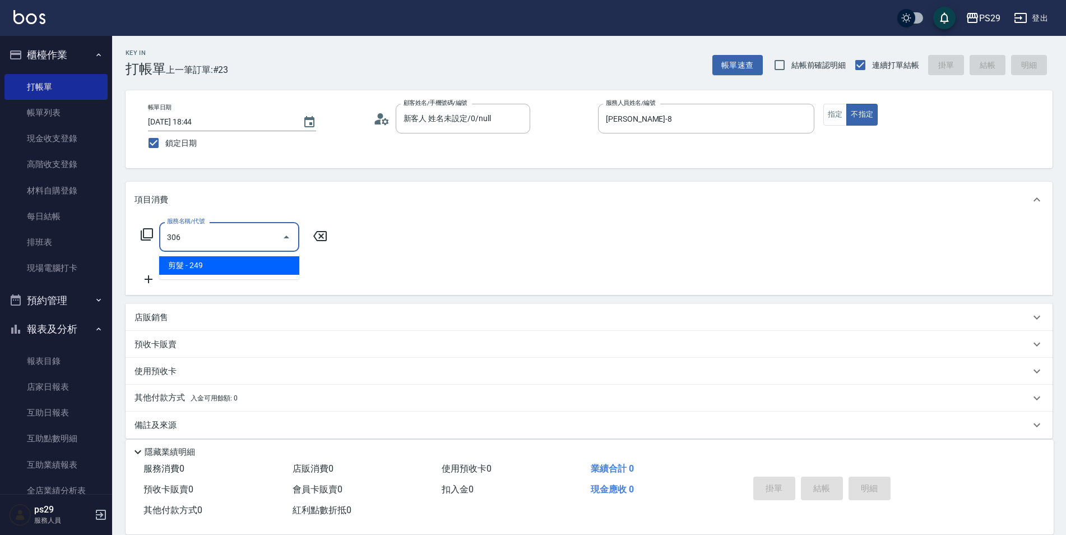
type input "剪髮(306)"
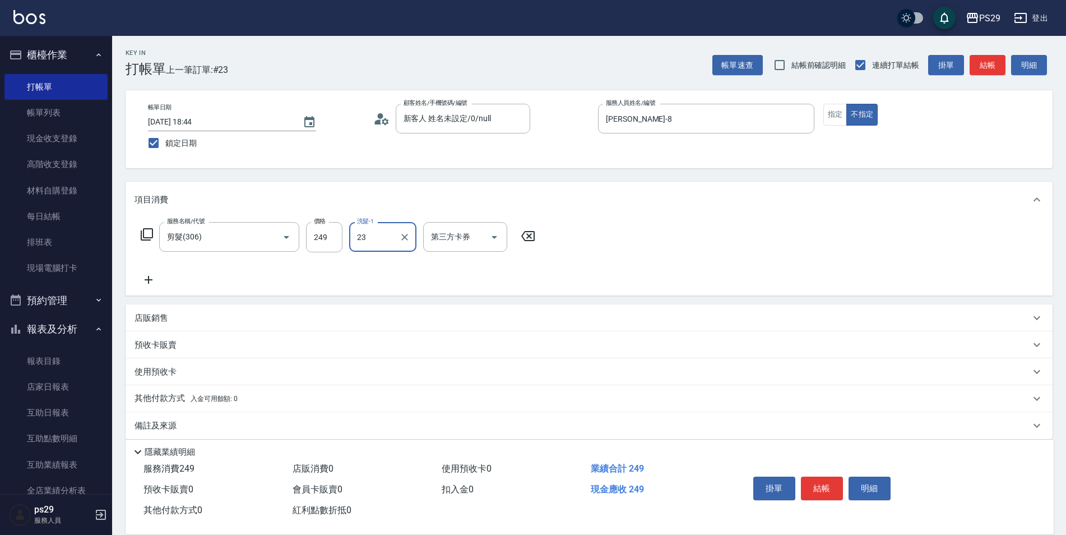
type input "[PERSON_NAME]-23"
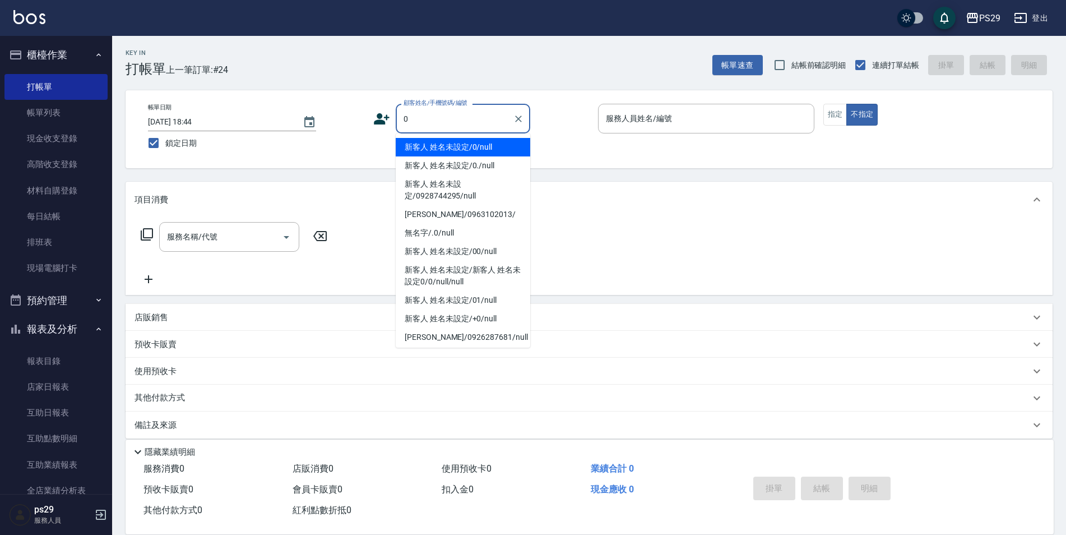
type input "新客人 姓名未設定/0/null"
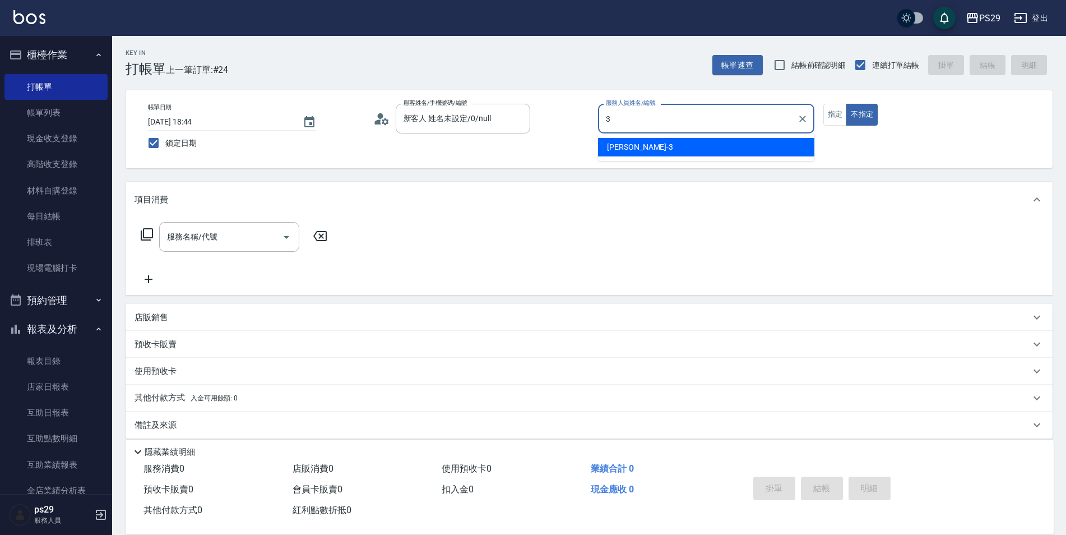
type input "[PERSON_NAME]-3"
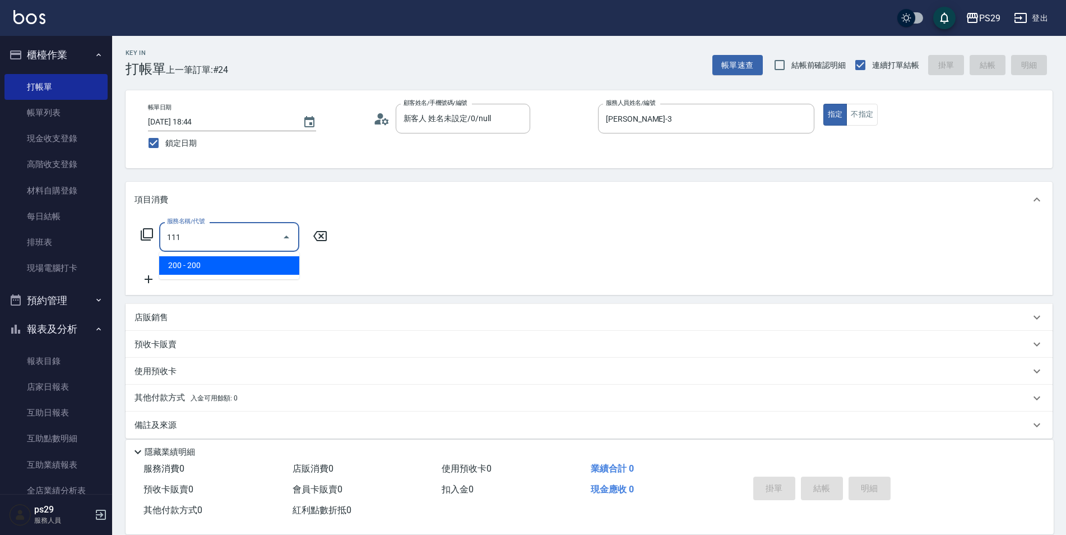
type input "200(111)"
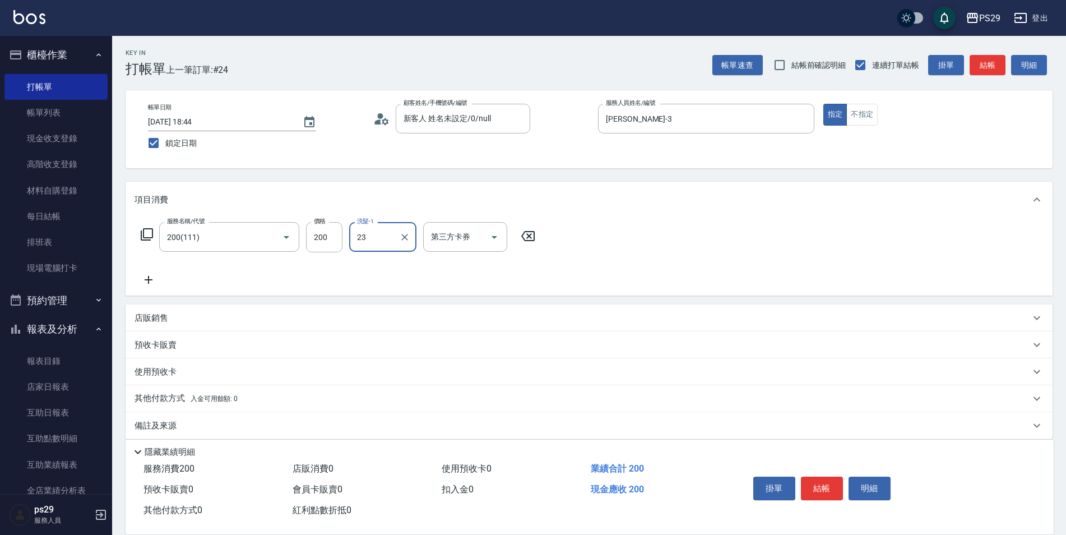
type input "[PERSON_NAME]-23"
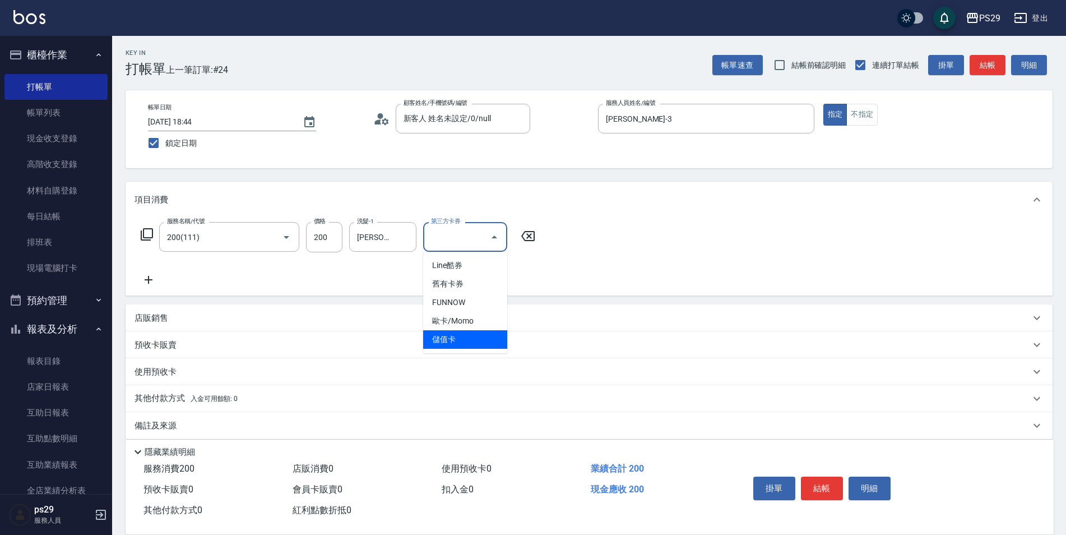
type input "儲值卡"
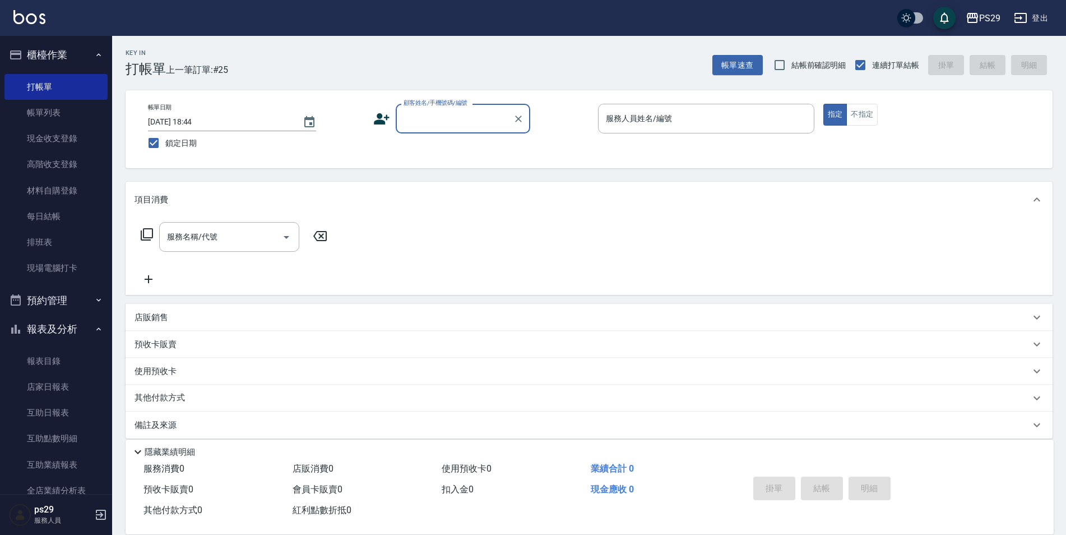
click at [66, 46] on button "櫃檯作業" at bounding box center [55, 54] width 103 height 29
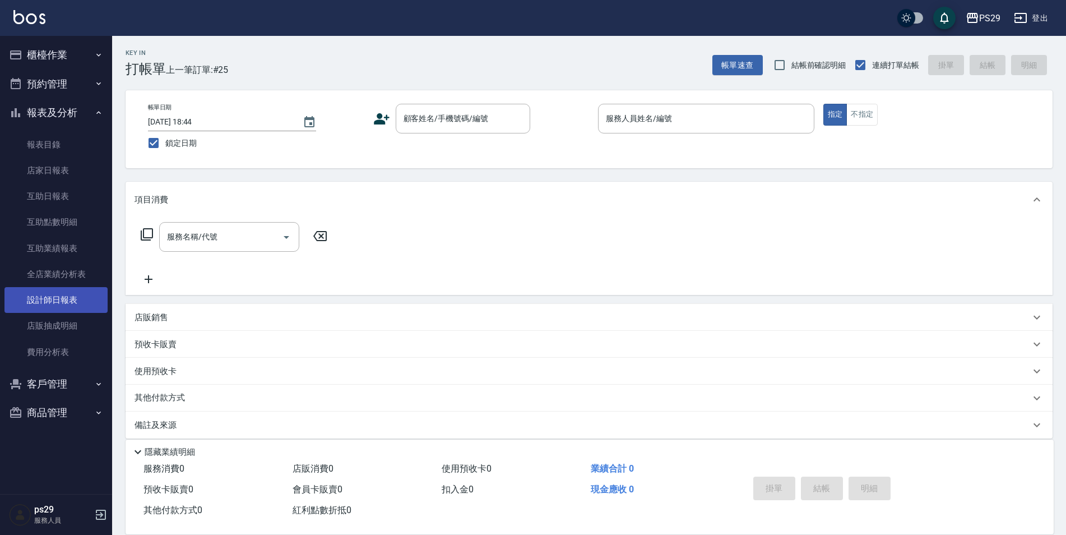
click at [67, 300] on link "設計師日報表" at bounding box center [55, 300] width 103 height 26
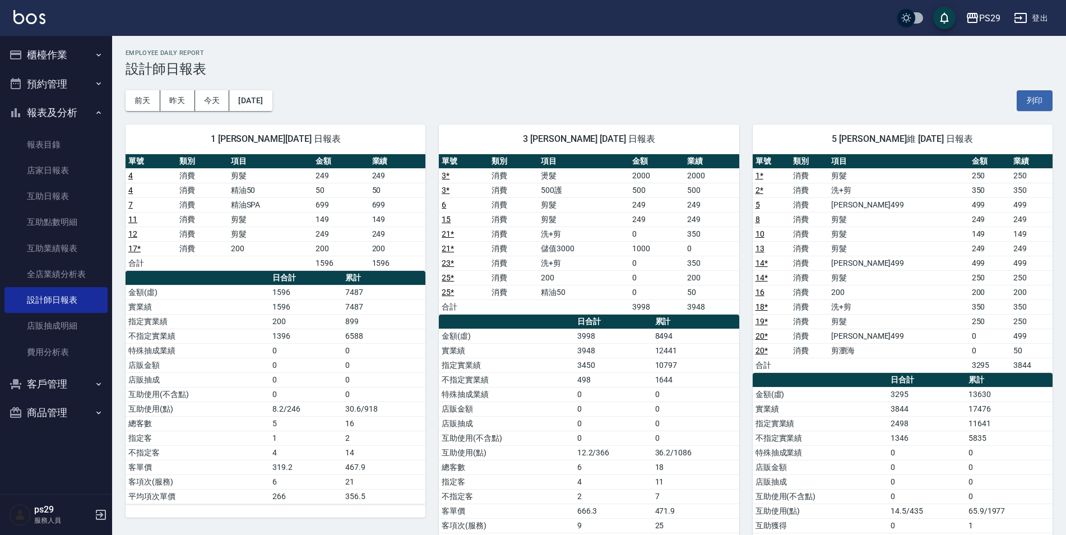
click at [35, 8] on div "PS29 登出" at bounding box center [533, 18] width 1066 height 36
click at [24, 14] on img at bounding box center [29, 17] width 32 height 14
